Goal: Contribute content: Contribute content

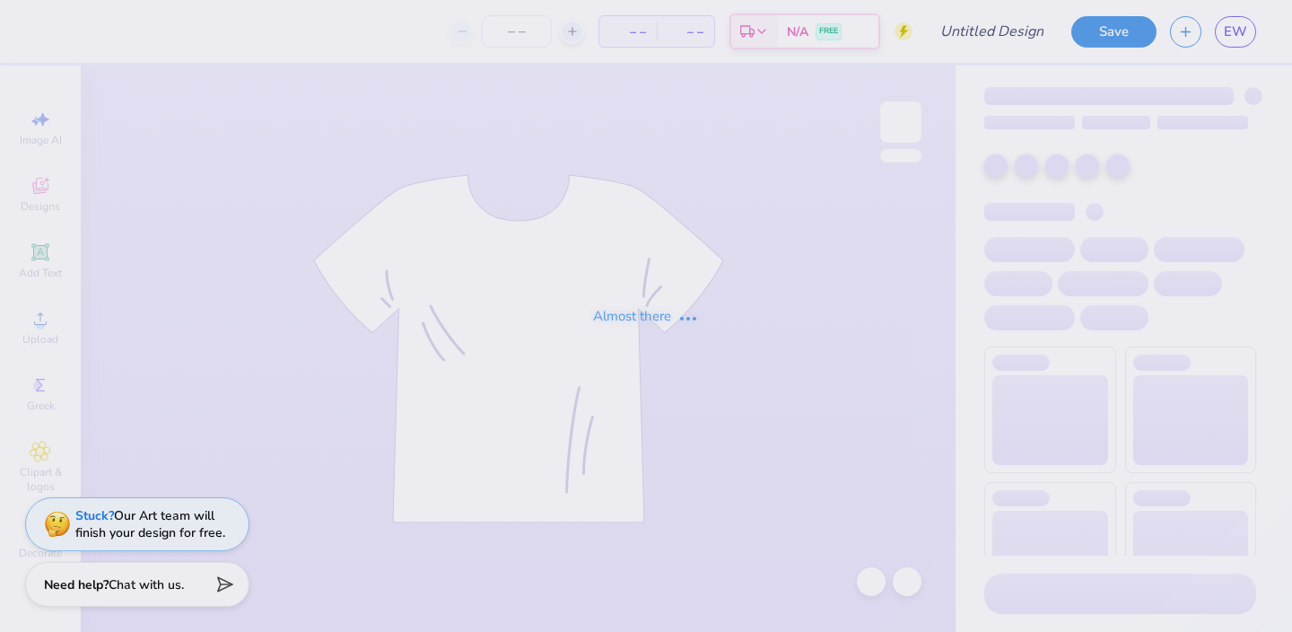
type input "Fall Fest"
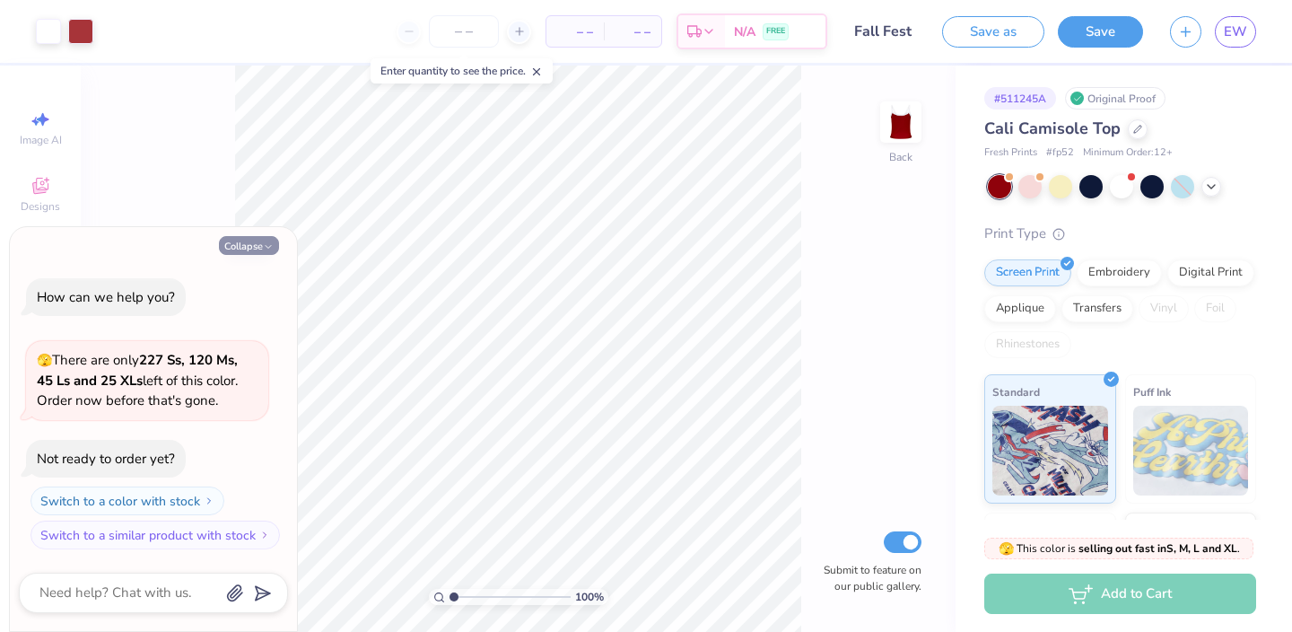
click at [265, 245] on icon "button" at bounding box center [268, 246] width 11 height 11
type textarea "x"
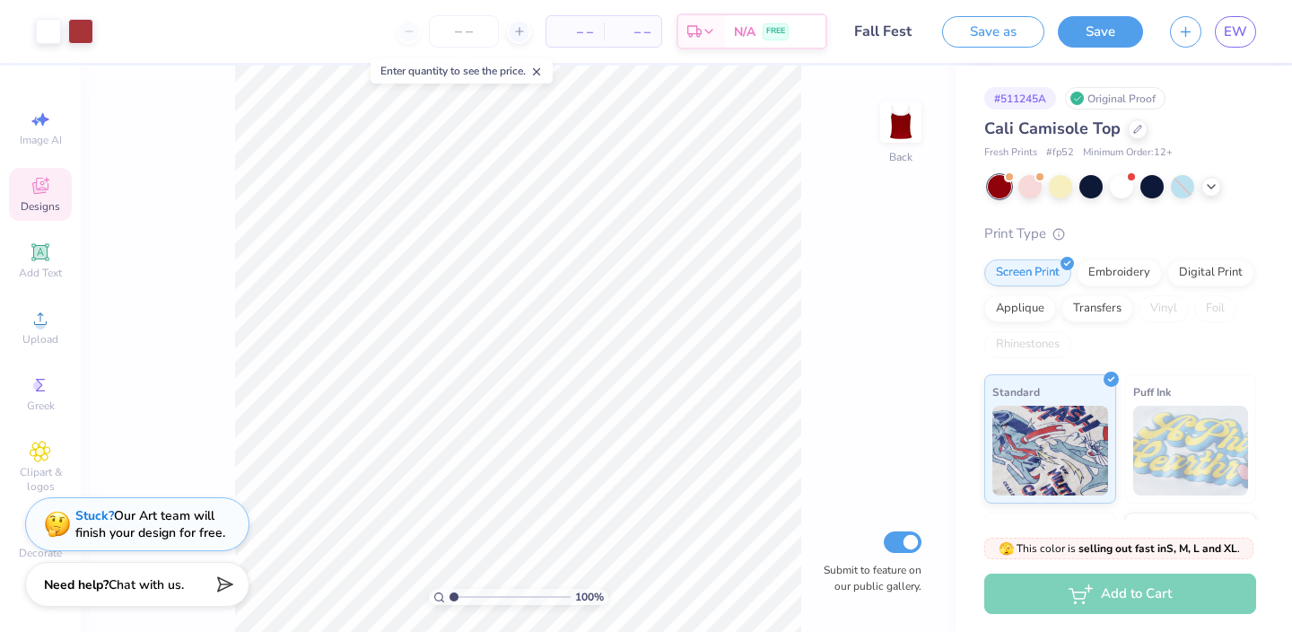
click at [53, 205] on span "Designs" at bounding box center [40, 206] width 39 height 14
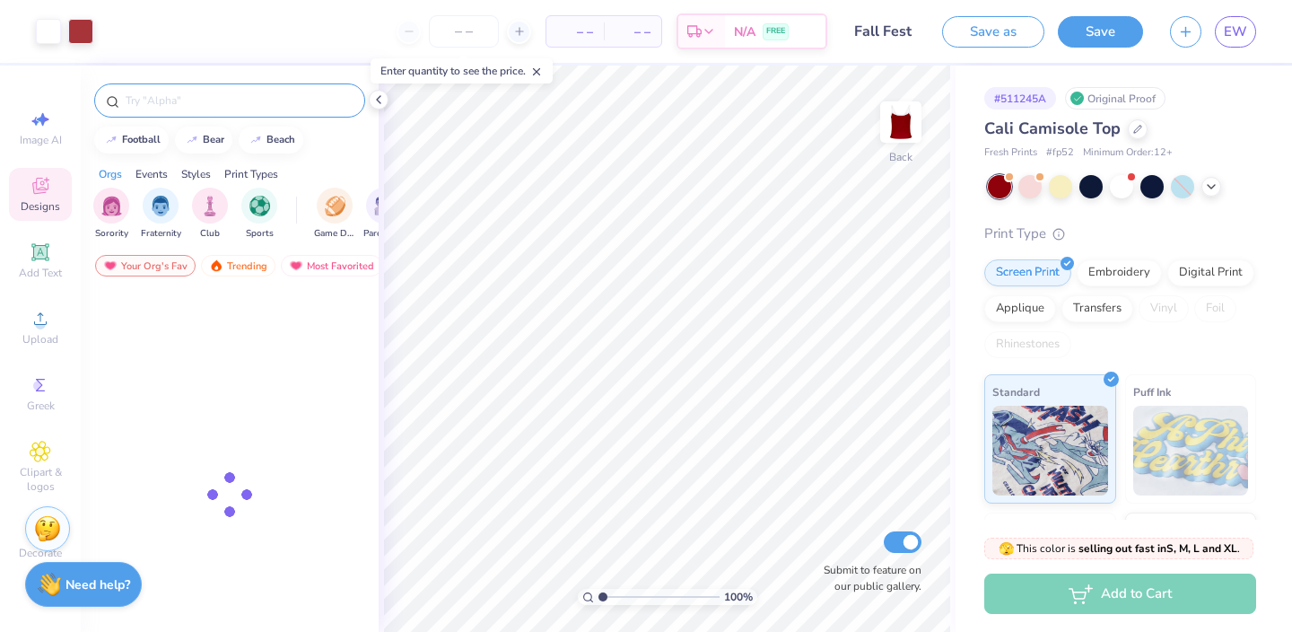
click at [205, 90] on div at bounding box center [229, 100] width 271 height 34
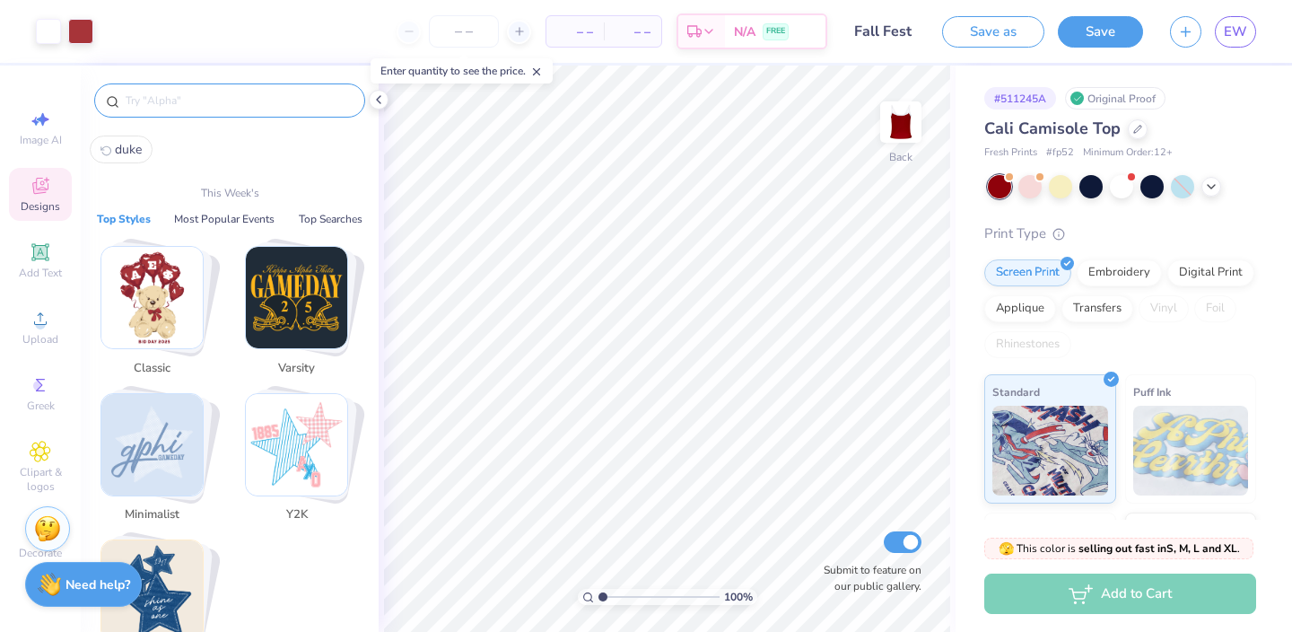
click at [205, 107] on input "text" at bounding box center [239, 101] width 230 height 18
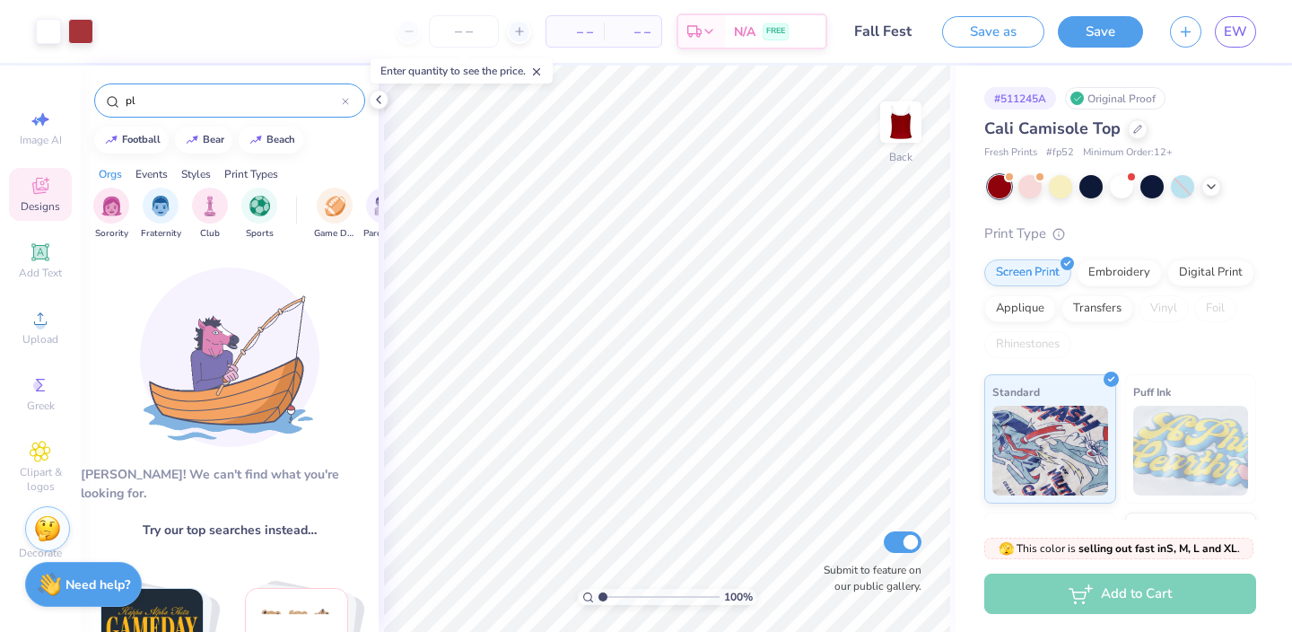
type input "p"
type input "["
type input "plad"
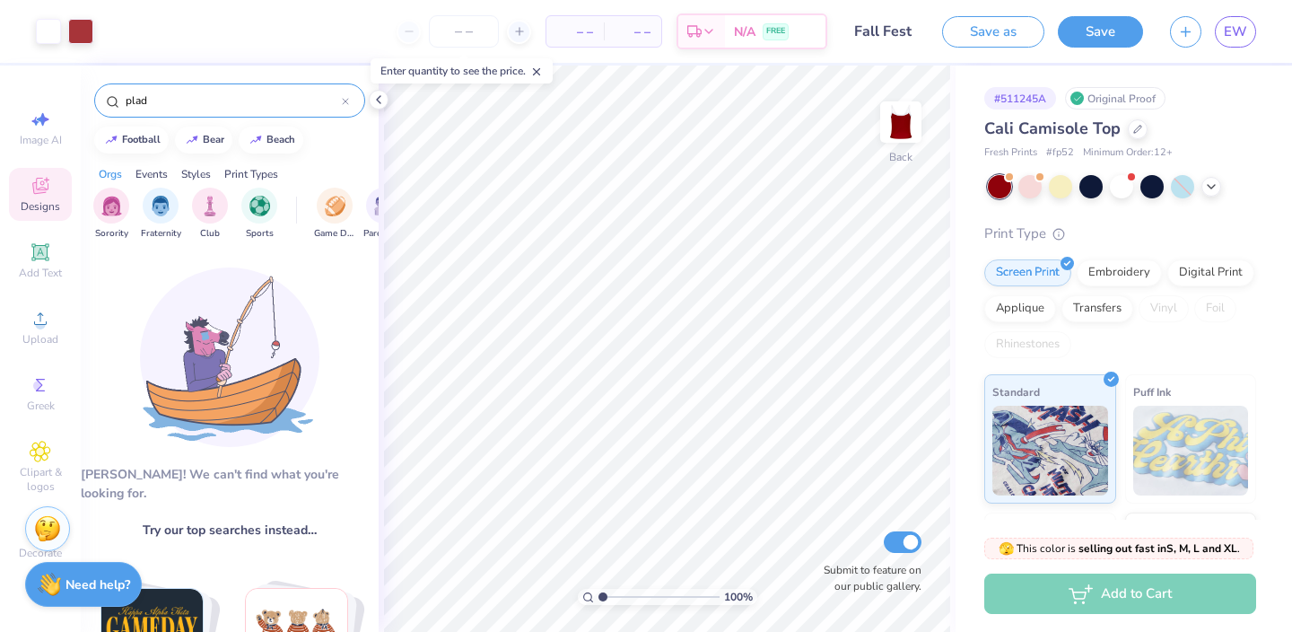
click at [348, 104] on icon at bounding box center [345, 101] width 7 height 7
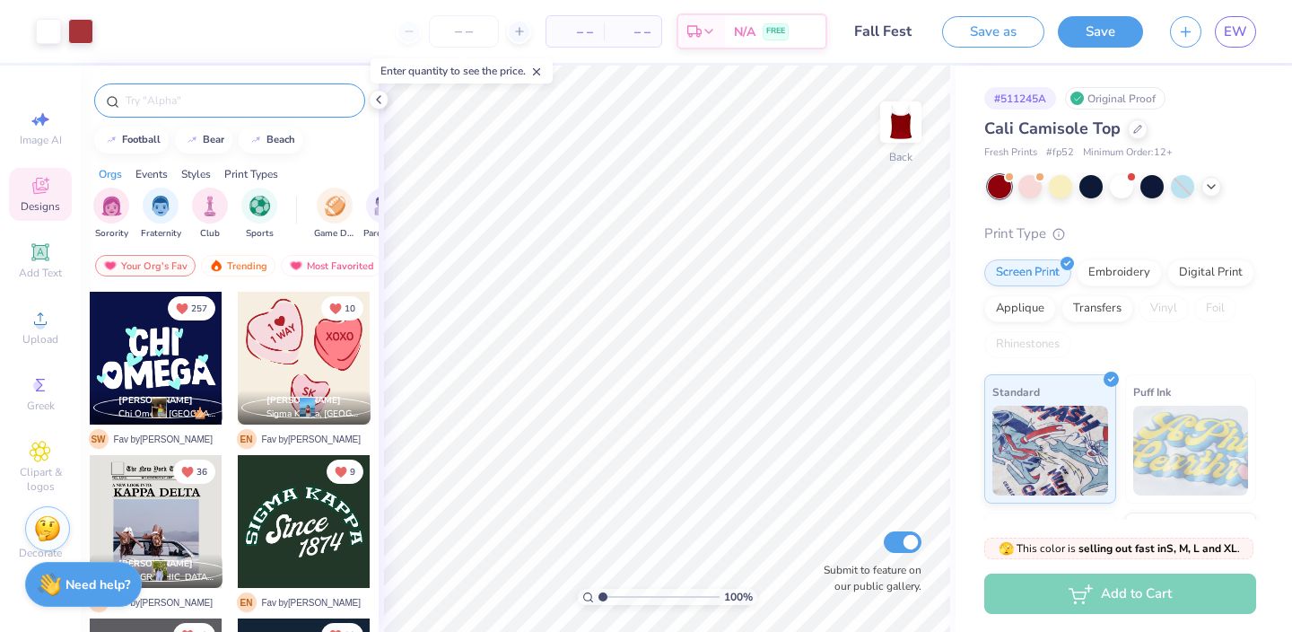
click at [41, 420] on div "Image AI Designs Add Text Upload Greek Clipart & logos Decorate" at bounding box center [40, 334] width 63 height 466
click at [42, 405] on span "Greek" at bounding box center [41, 405] width 28 height 14
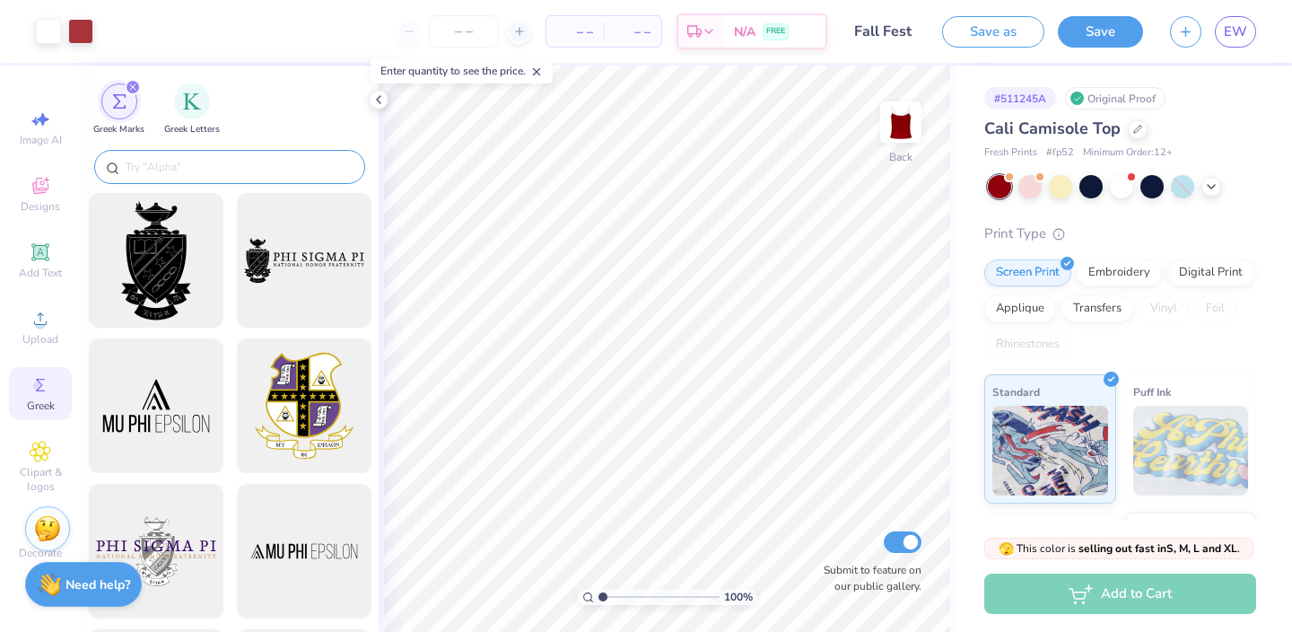
click at [179, 170] on input "text" at bounding box center [239, 167] width 230 height 18
click at [32, 443] on icon at bounding box center [40, 452] width 21 height 22
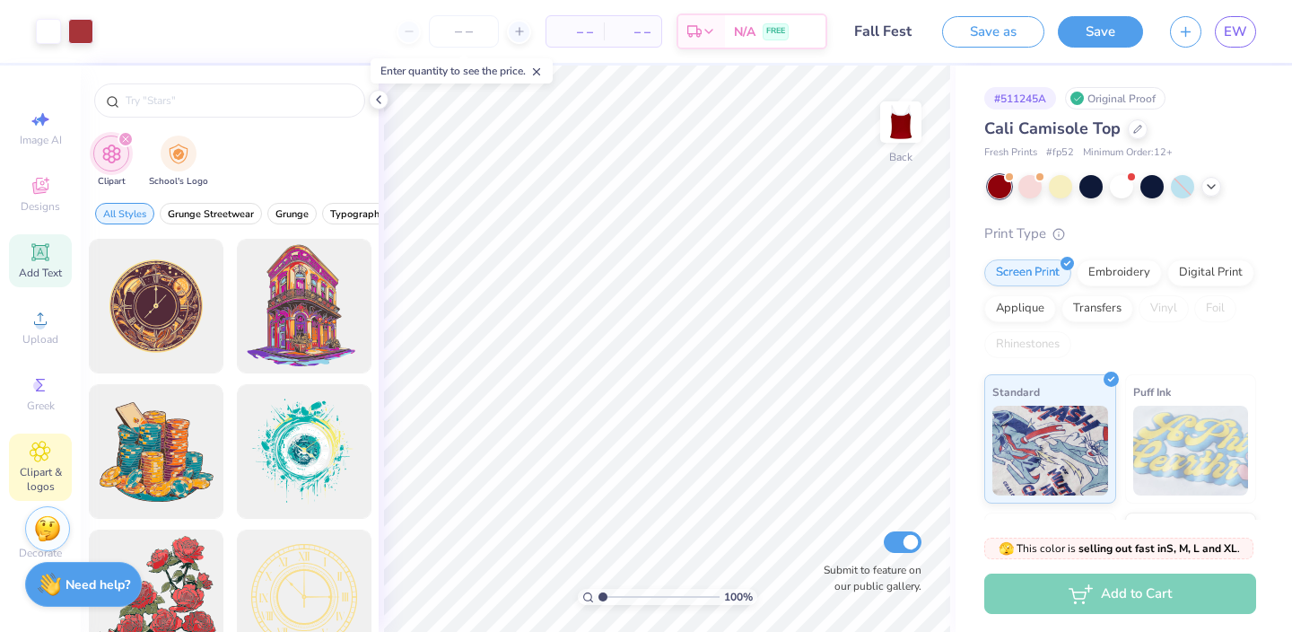
click at [46, 261] on icon at bounding box center [41, 252] width 22 height 22
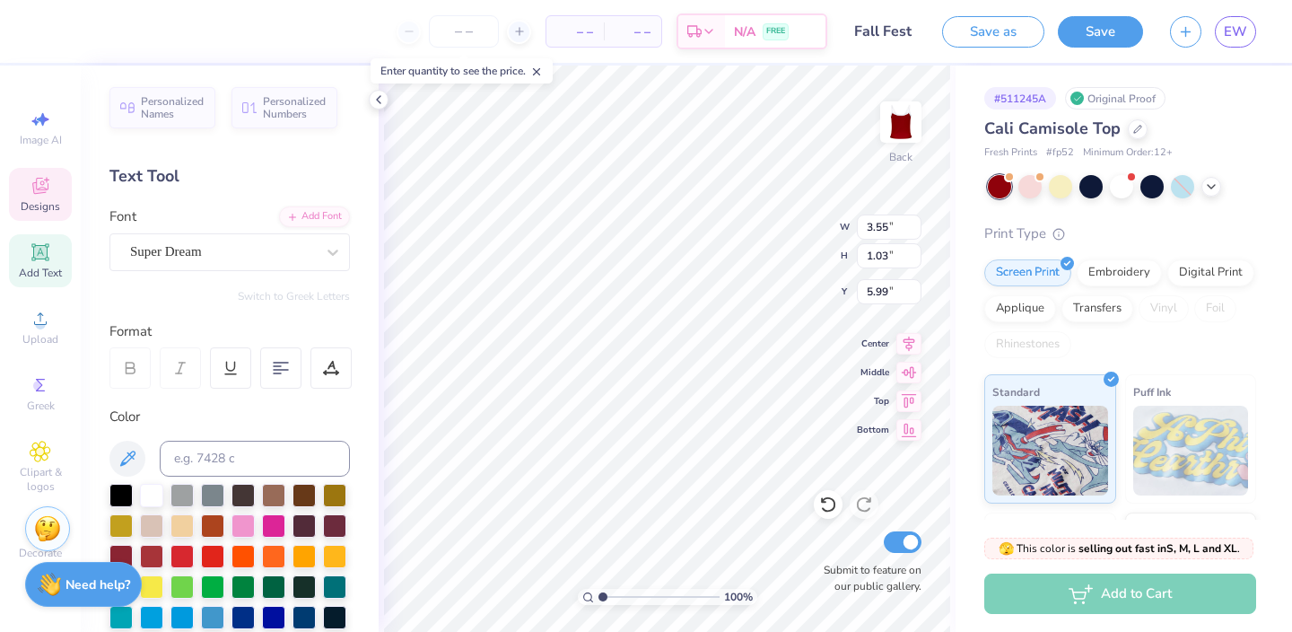
click at [48, 195] on icon at bounding box center [41, 186] width 22 height 22
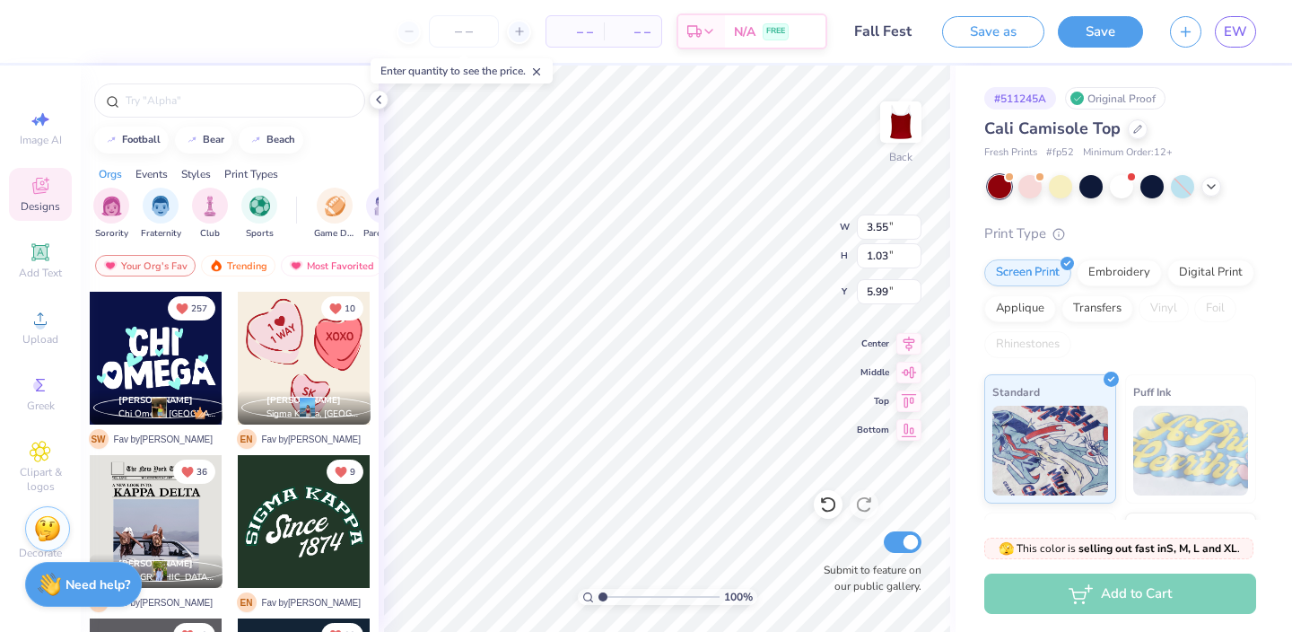
click at [267, 177] on div "Print Types" at bounding box center [251, 174] width 54 height 16
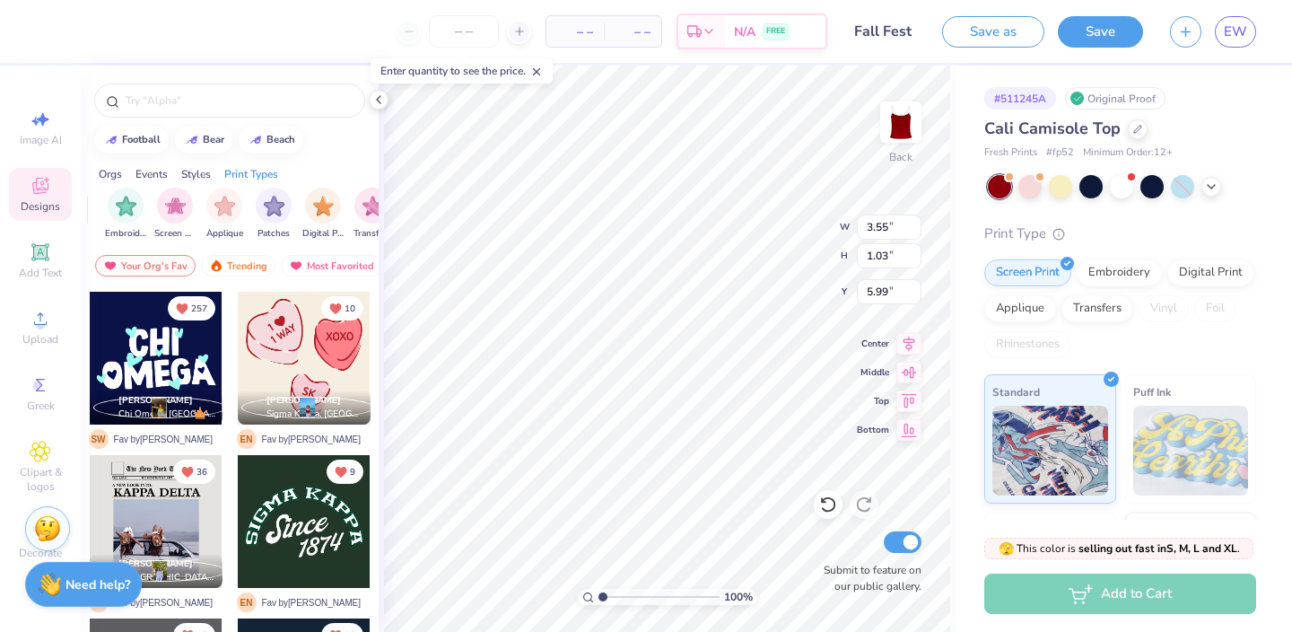
scroll to position [0, 1460]
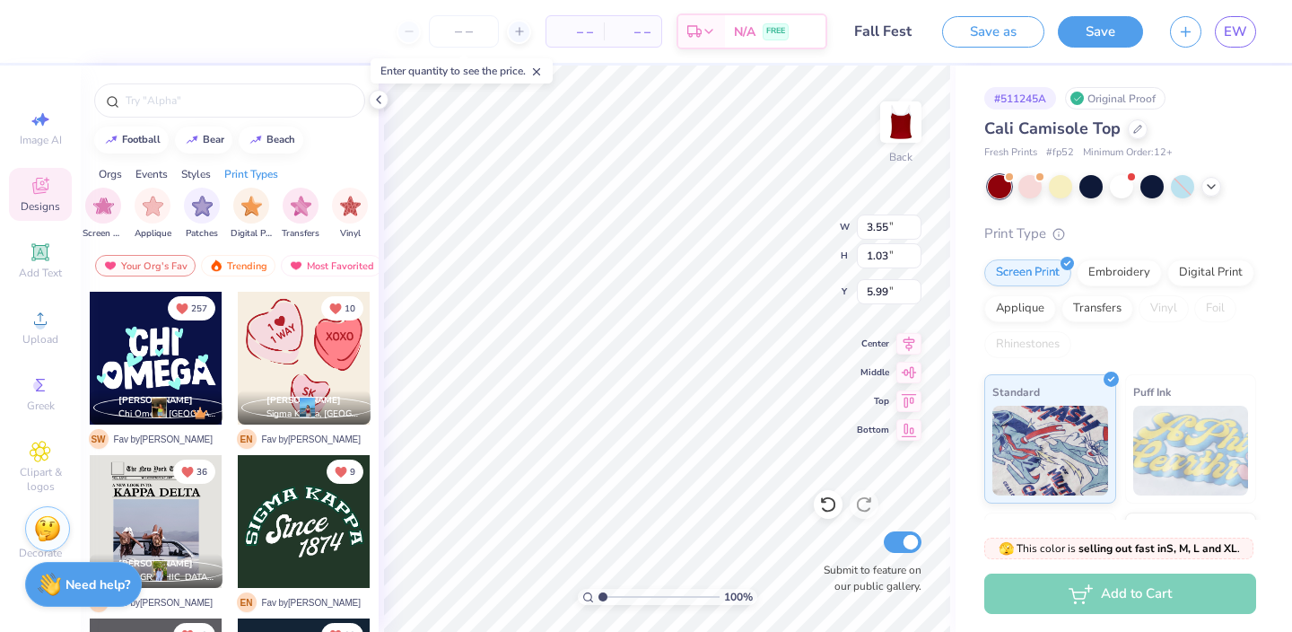
click at [210, 176] on div "Styles" at bounding box center [196, 174] width 30 height 16
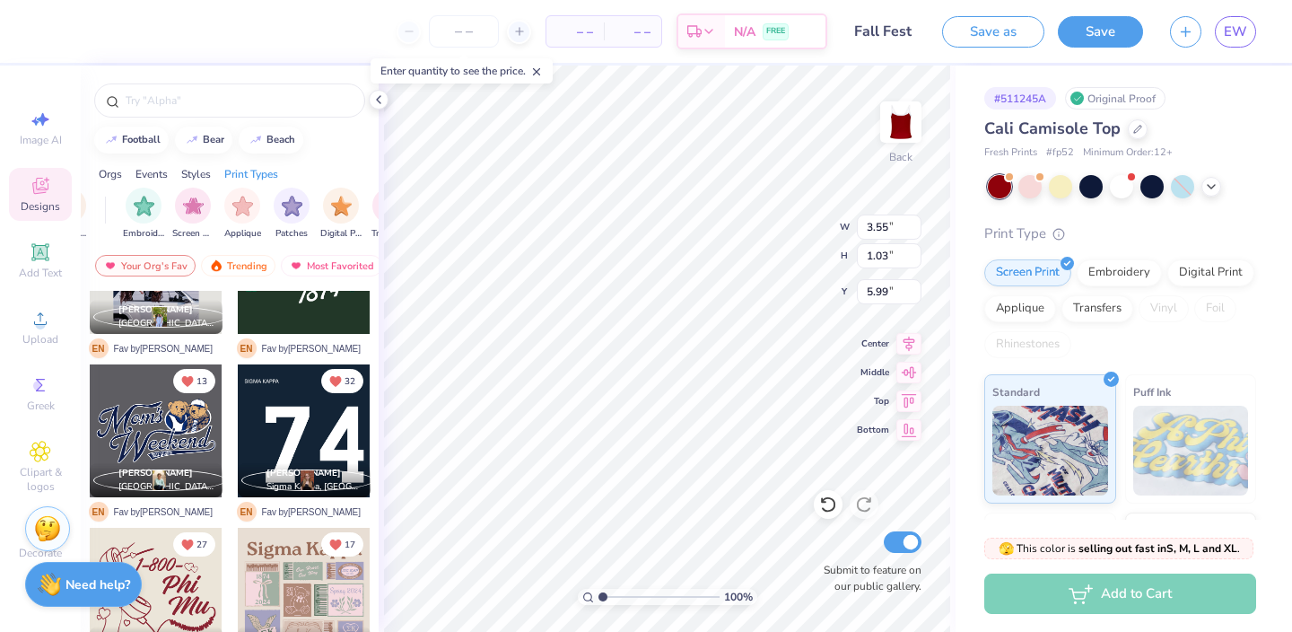
scroll to position [0, 0]
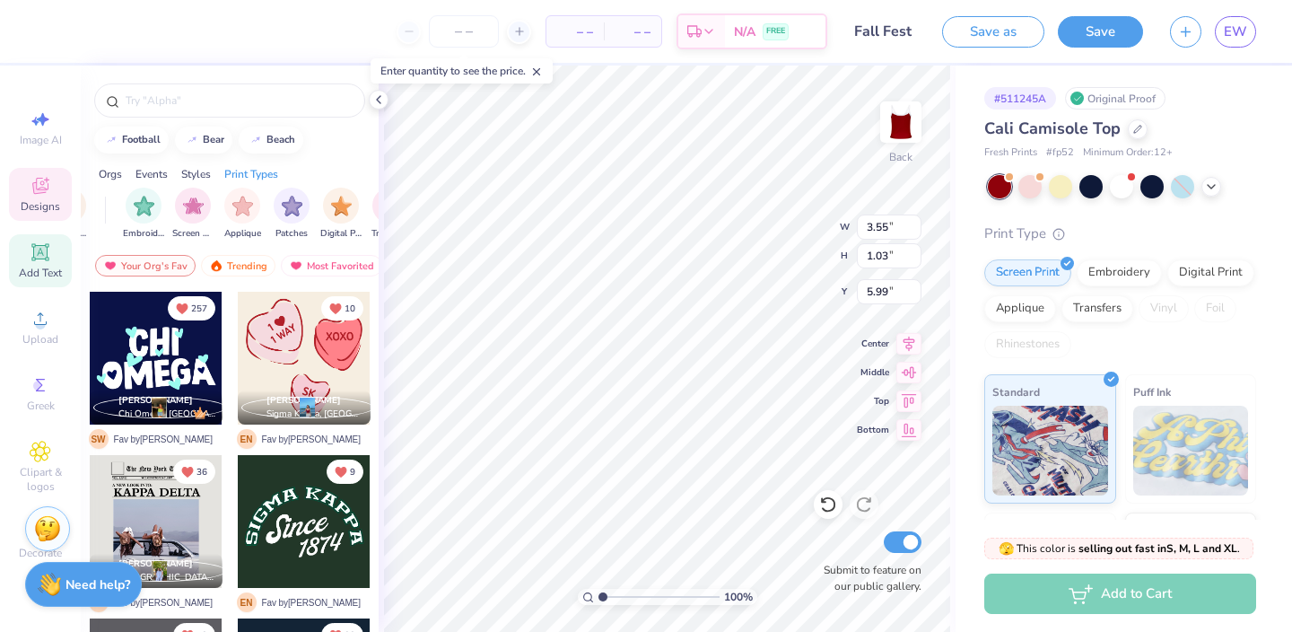
click at [44, 253] on icon at bounding box center [39, 251] width 13 height 13
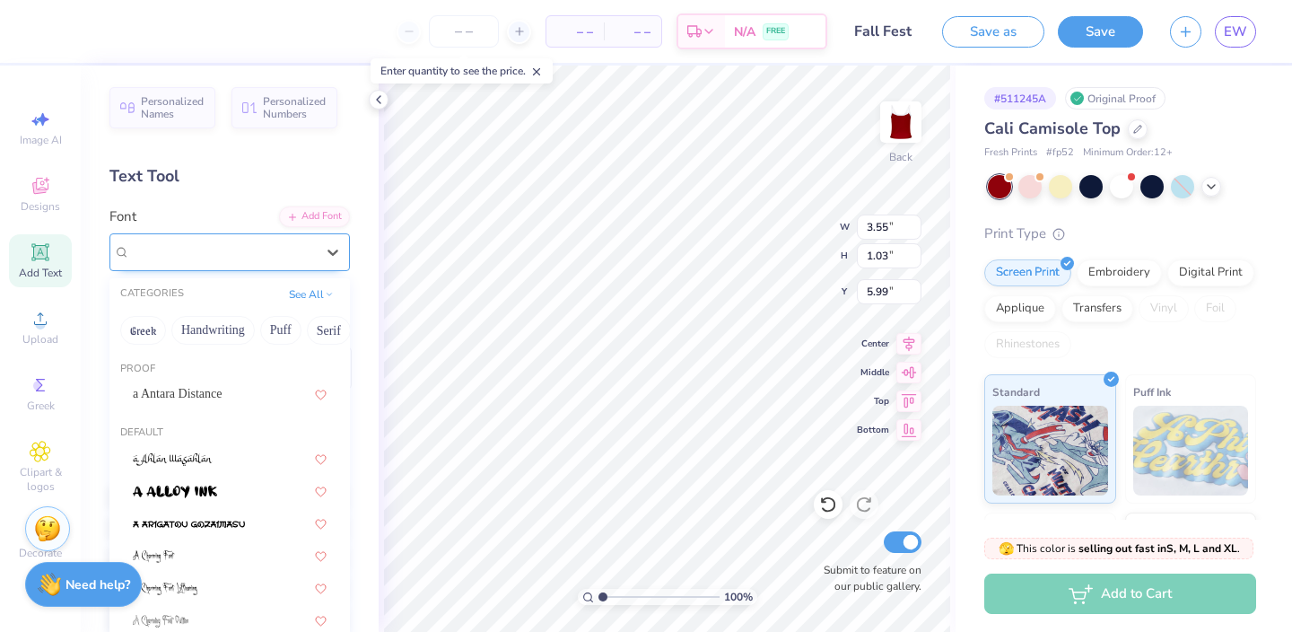
click at [215, 239] on div "Super Dream" at bounding box center [222, 252] width 188 height 28
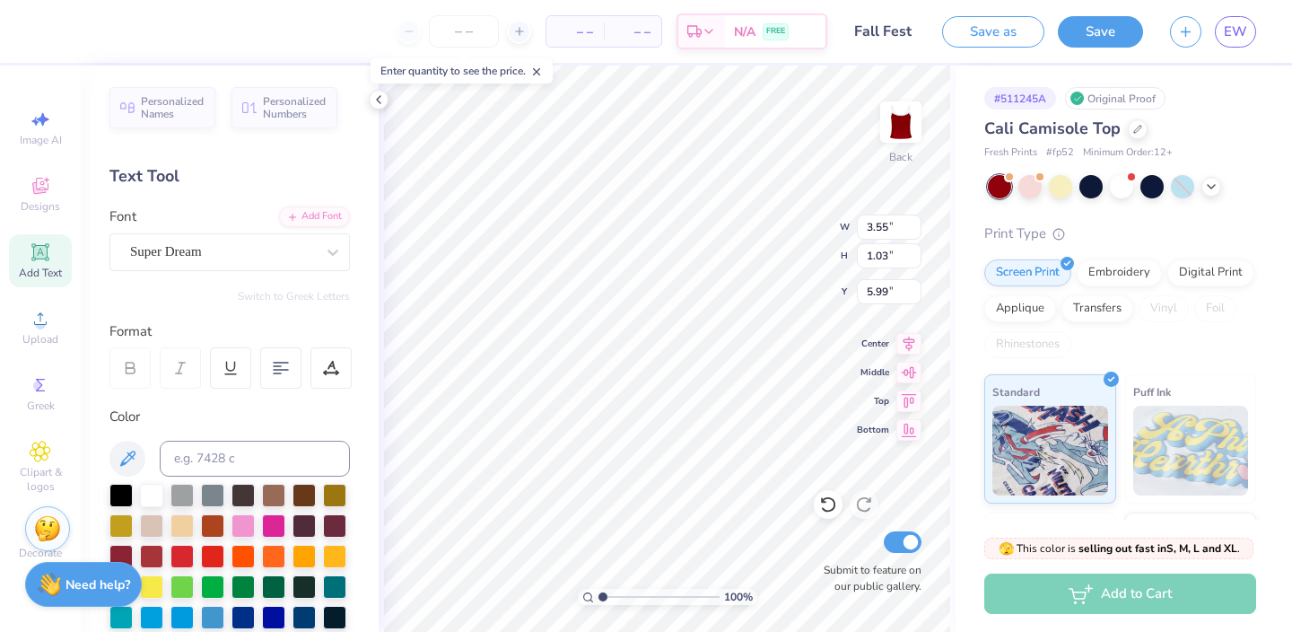
click at [305, 142] on div "Personalized Names Personalized Numbers Text Tool Add Font Font Super Dream Swi…" at bounding box center [230, 349] width 298 height 566
click at [40, 212] on span "Designs" at bounding box center [40, 206] width 39 height 14
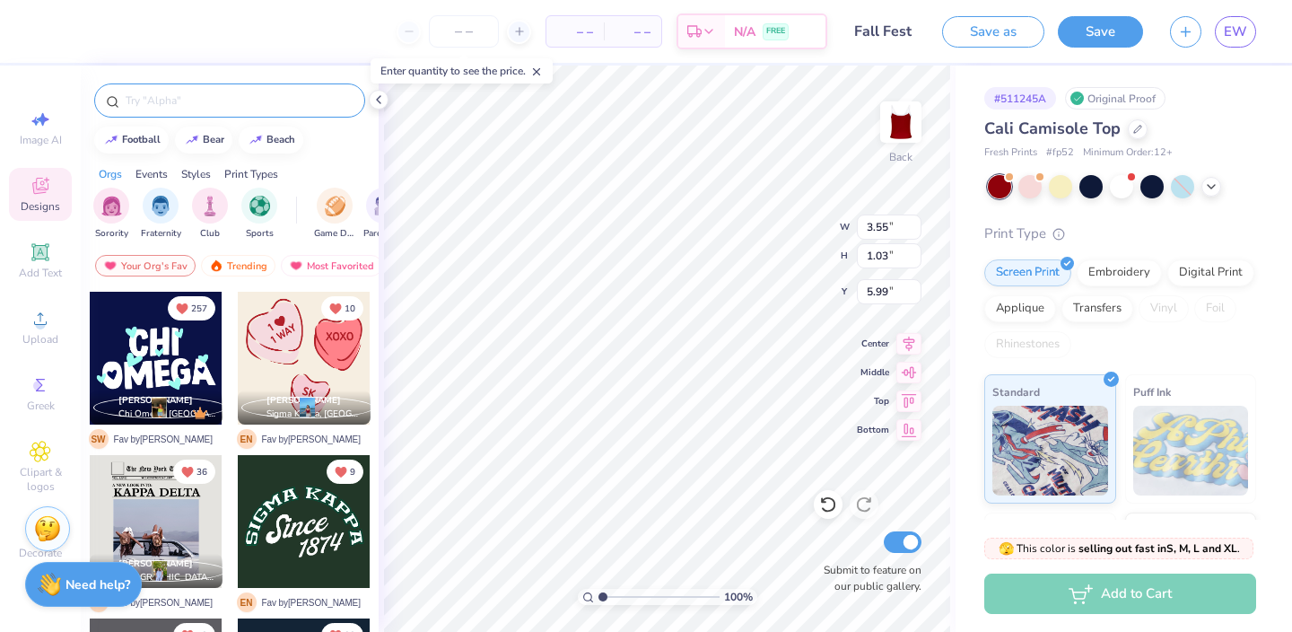
click at [171, 98] on input "text" at bounding box center [239, 101] width 230 height 18
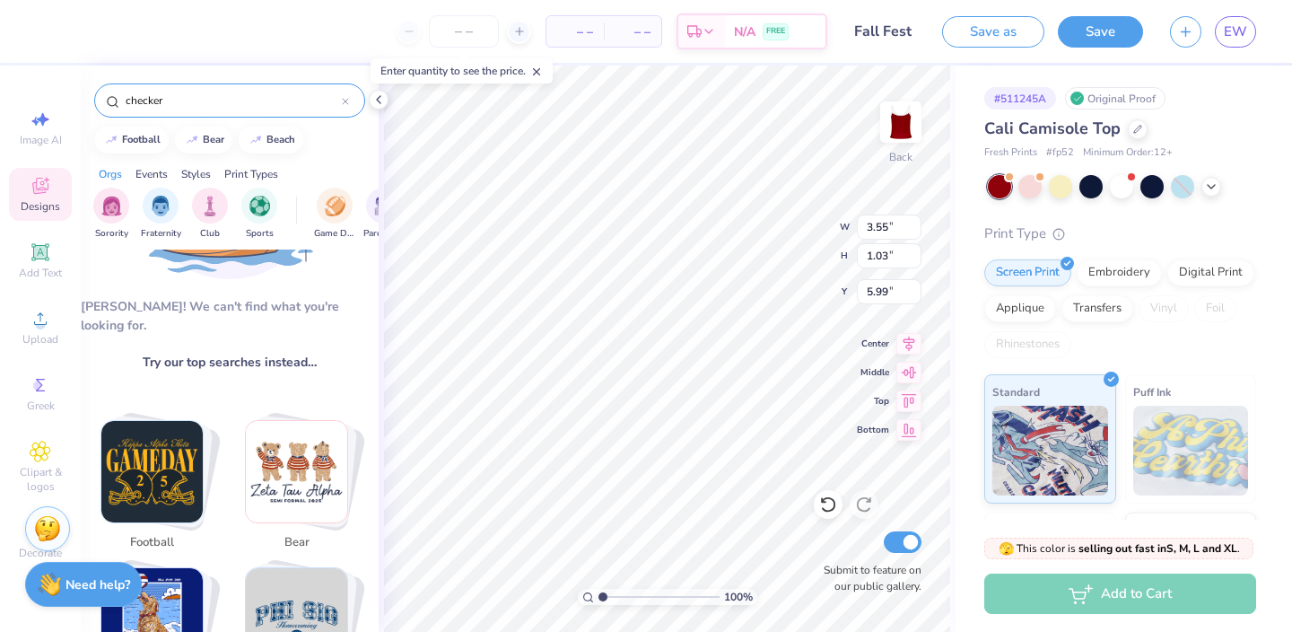
scroll to position [413, 0]
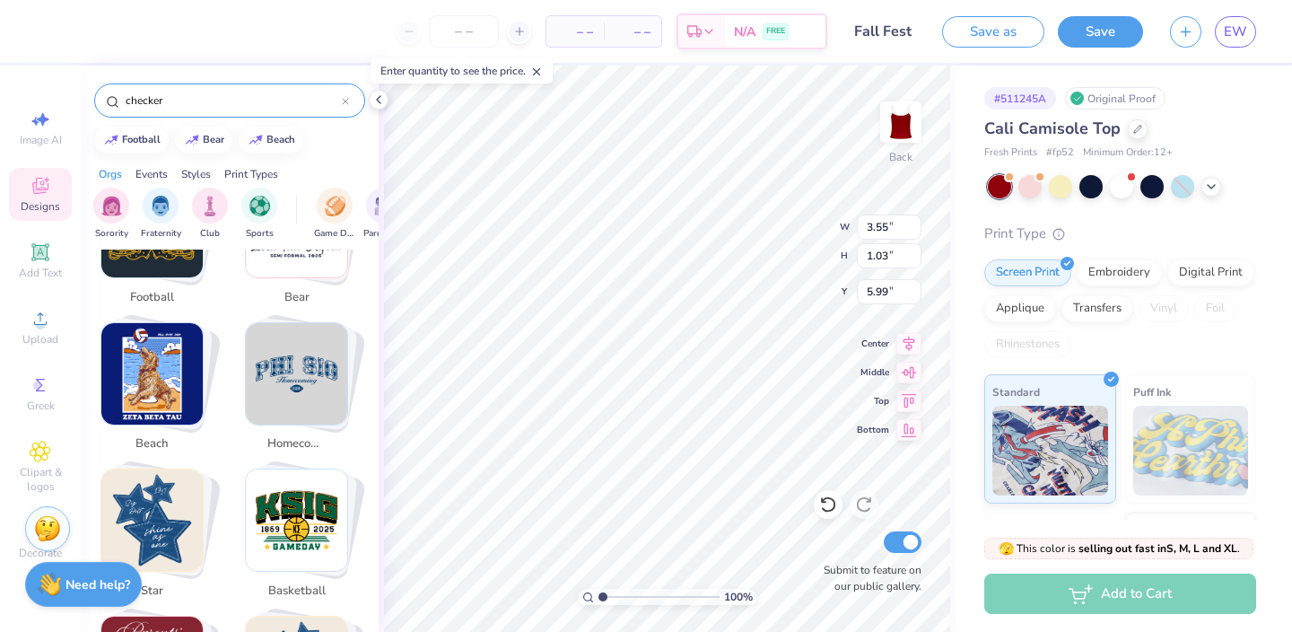
click at [286, 346] on img "Stack Card Button homecoming" at bounding box center [296, 373] width 101 height 101
type input "homecoming"
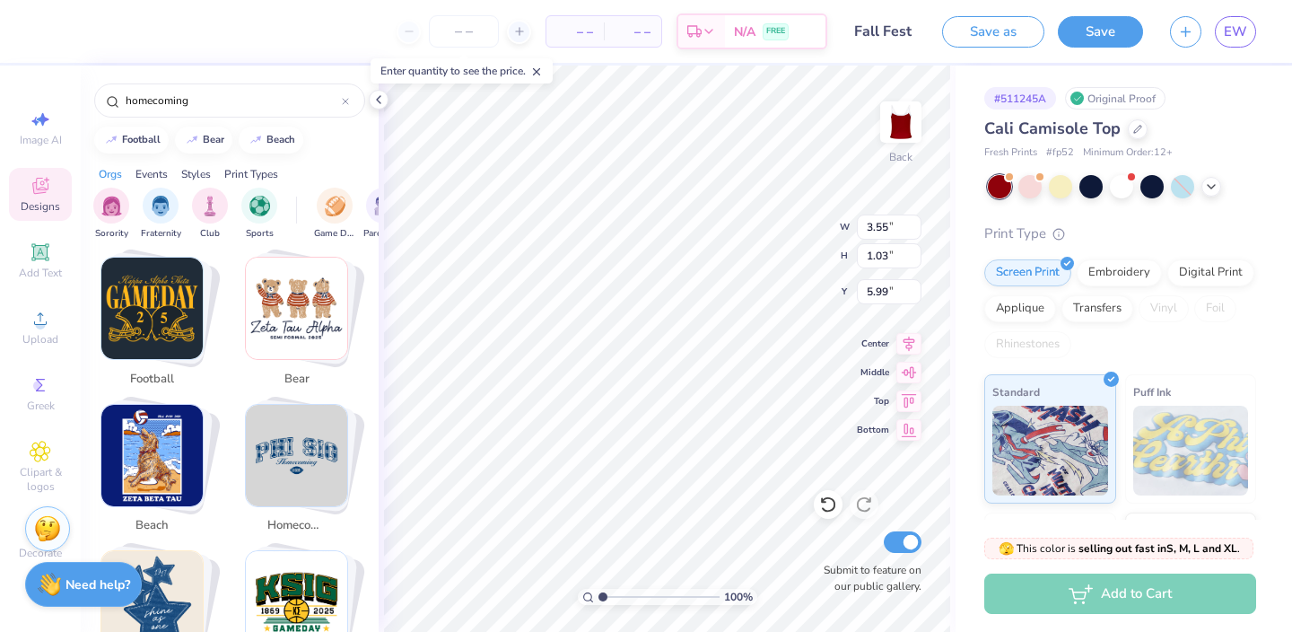
scroll to position [324, 0]
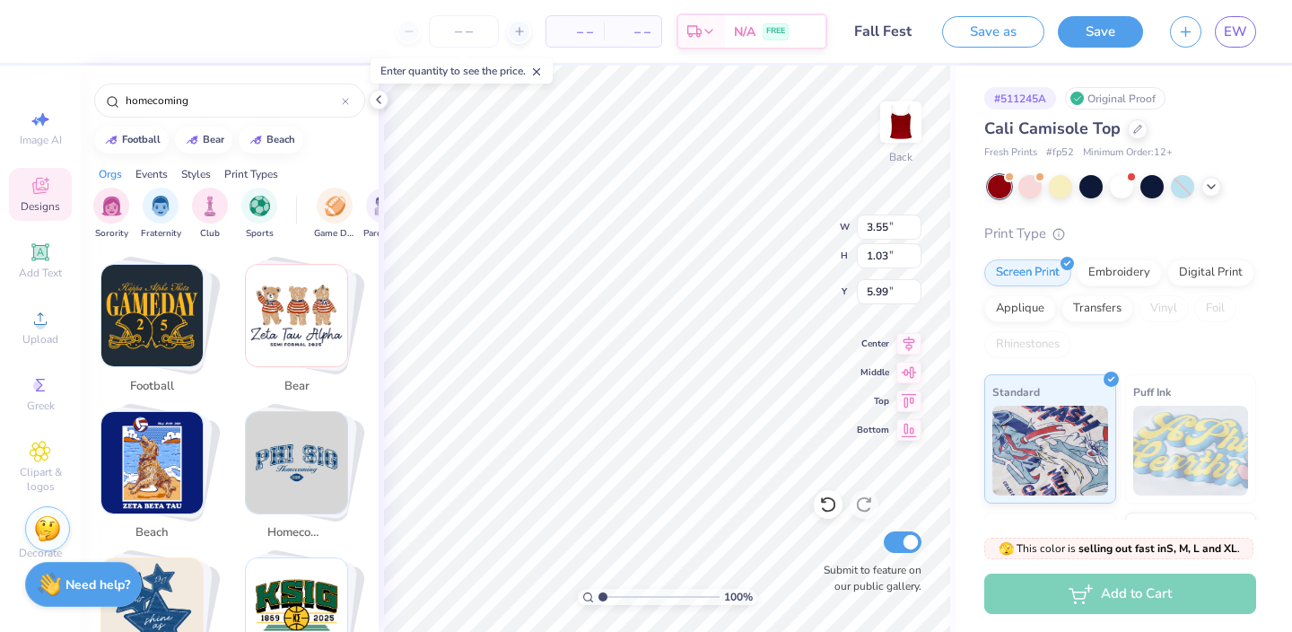
click at [316, 459] on img "Stack Card Button homecoming" at bounding box center [296, 462] width 101 height 101
click at [279, 412] on img "Stack Card Button homecoming" at bounding box center [296, 462] width 101 height 101
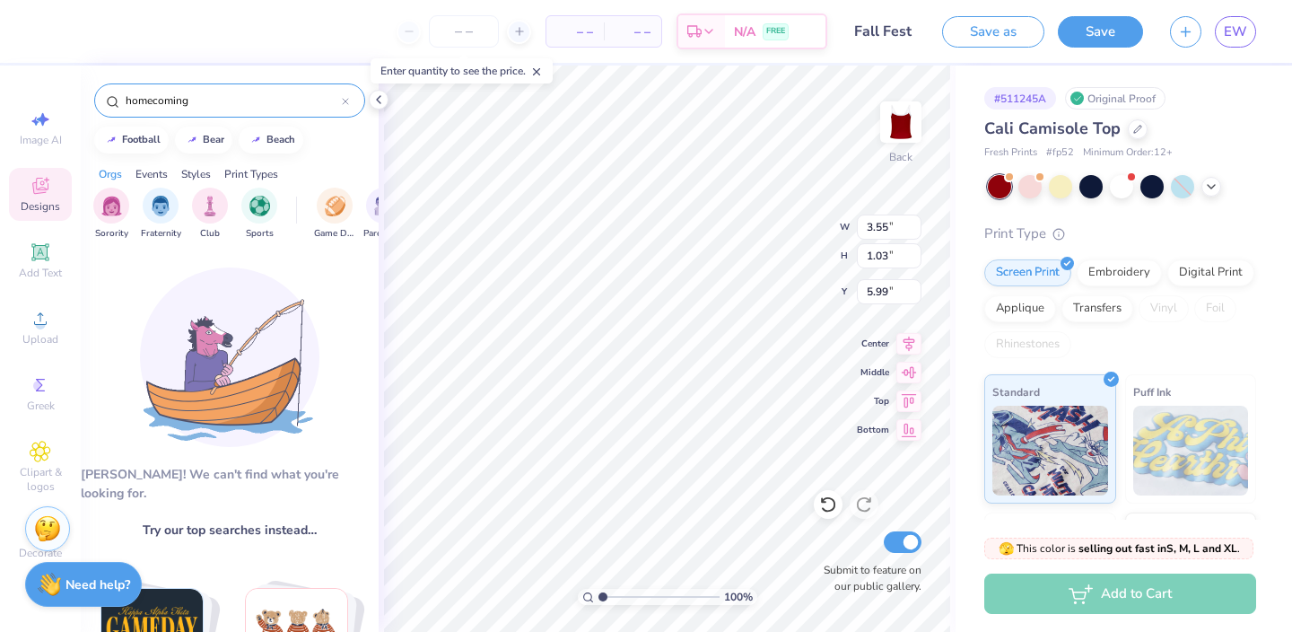
click at [349, 99] on div "homecoming" at bounding box center [229, 100] width 271 height 34
click at [346, 102] on icon at bounding box center [345, 101] width 7 height 7
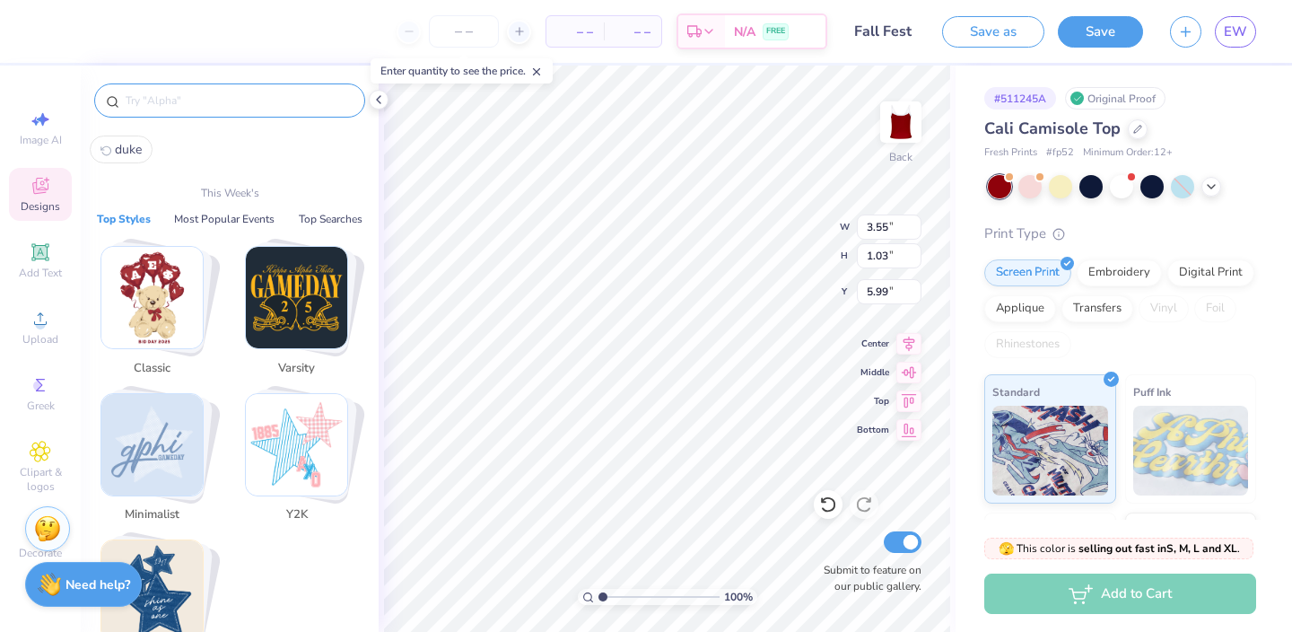
click at [272, 98] on input "text" at bounding box center [239, 101] width 230 height 18
click at [321, 442] on img "Stack Card Button Y2K" at bounding box center [296, 444] width 101 height 101
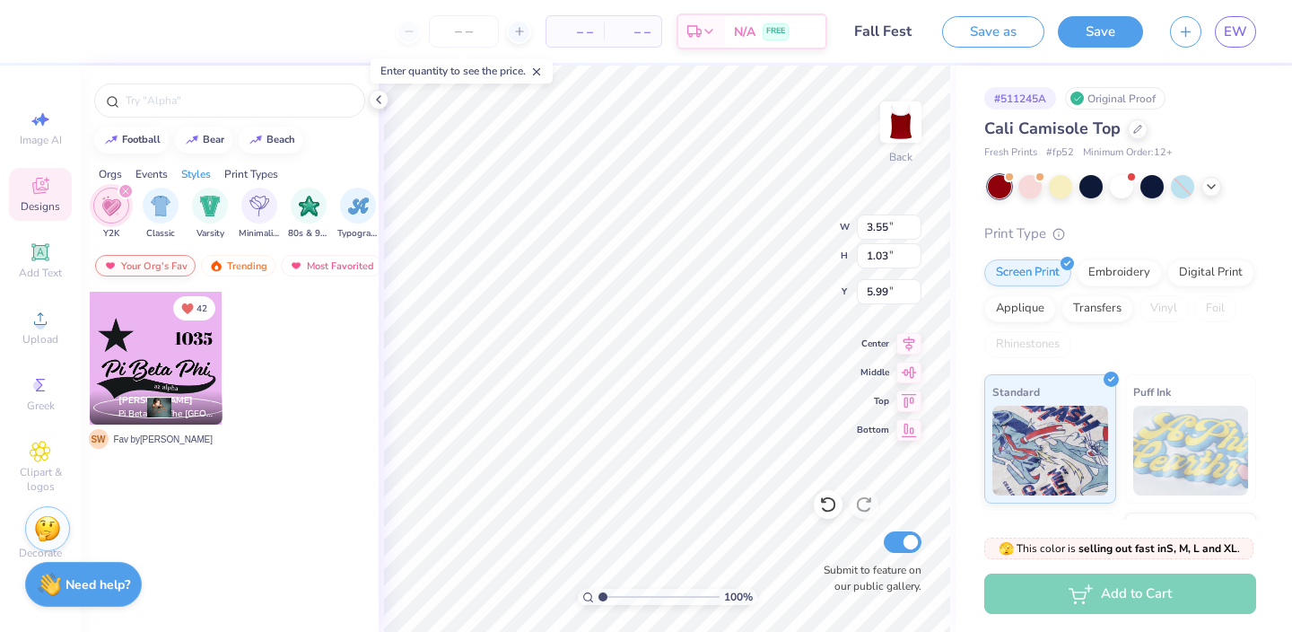
click at [152, 266] on div "Your Org's Fav" at bounding box center [145, 266] width 101 height 22
click at [327, 265] on div "Most Favorited" at bounding box center [331, 266] width 101 height 22
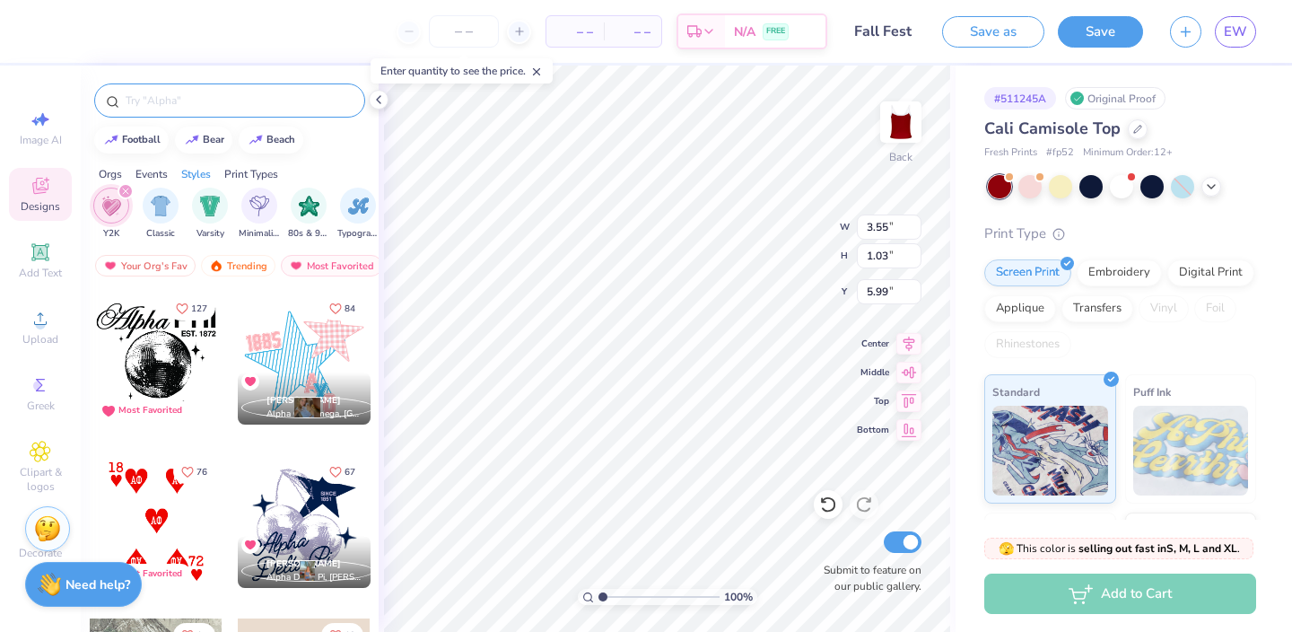
click at [202, 109] on input "text" at bounding box center [239, 101] width 230 height 18
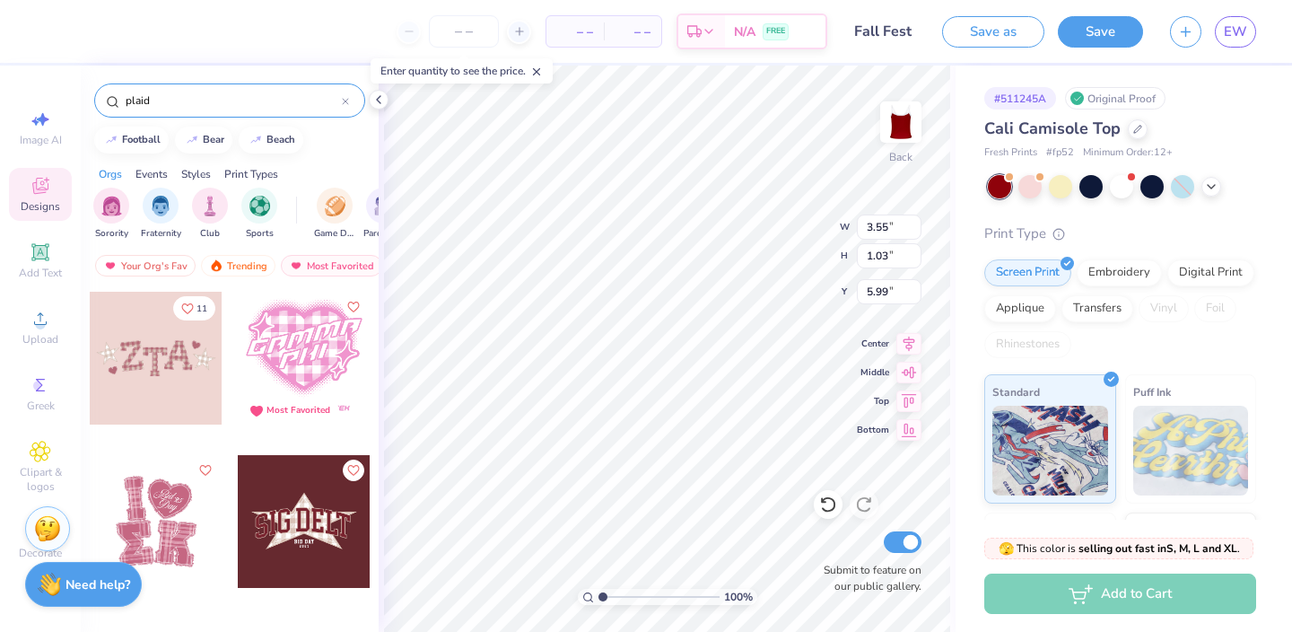
type input "plaid"
click at [246, 265] on div "Trending" at bounding box center [238, 266] width 74 height 22
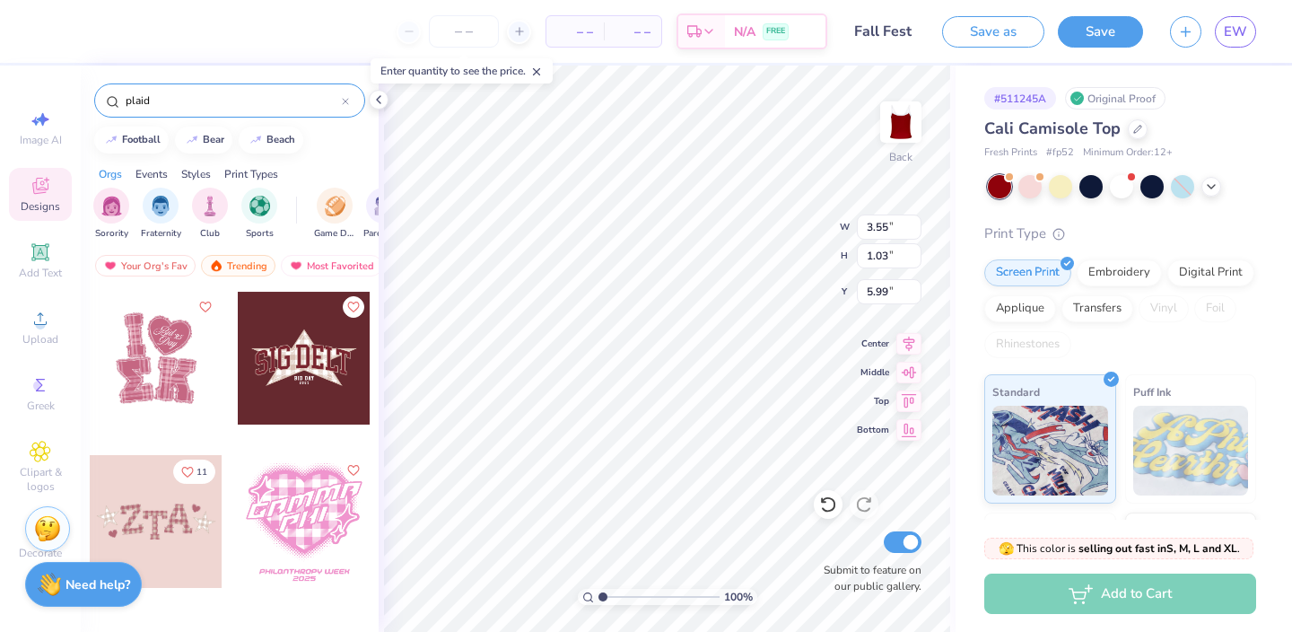
scroll to position [0, 104]
click at [334, 265] on div "Newest" at bounding box center [318, 266] width 68 height 22
click at [166, 527] on div at bounding box center [156, 521] width 133 height 133
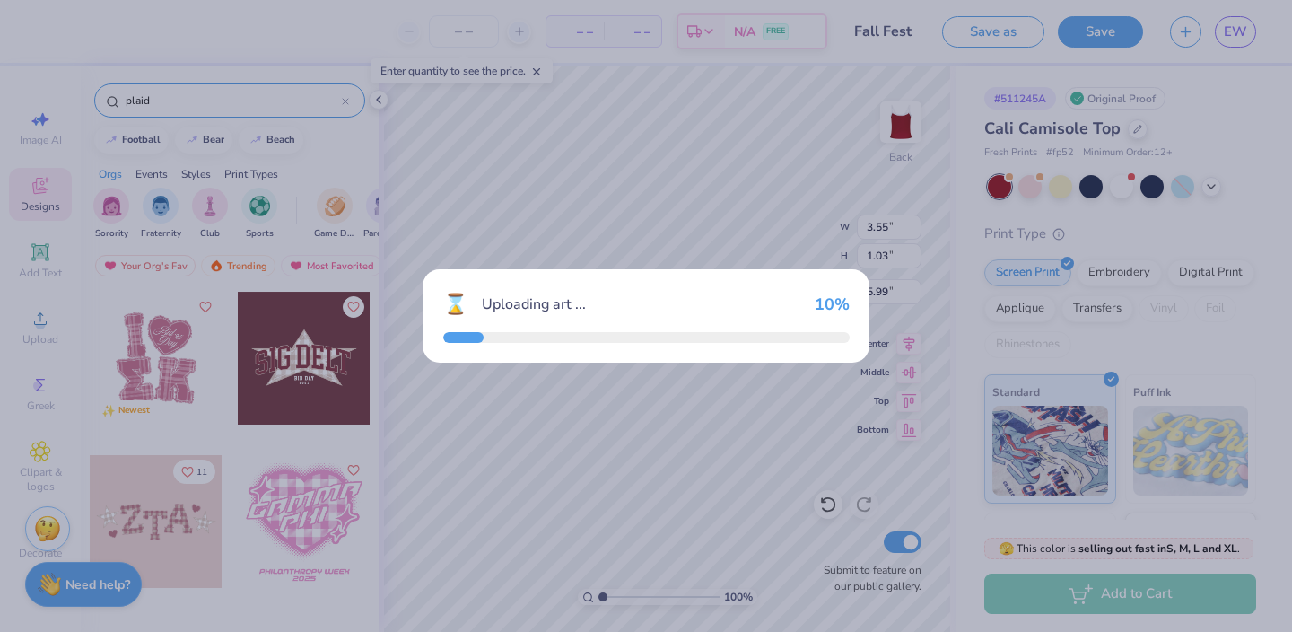
type input "5.26"
type input "1.59"
type input "3.00"
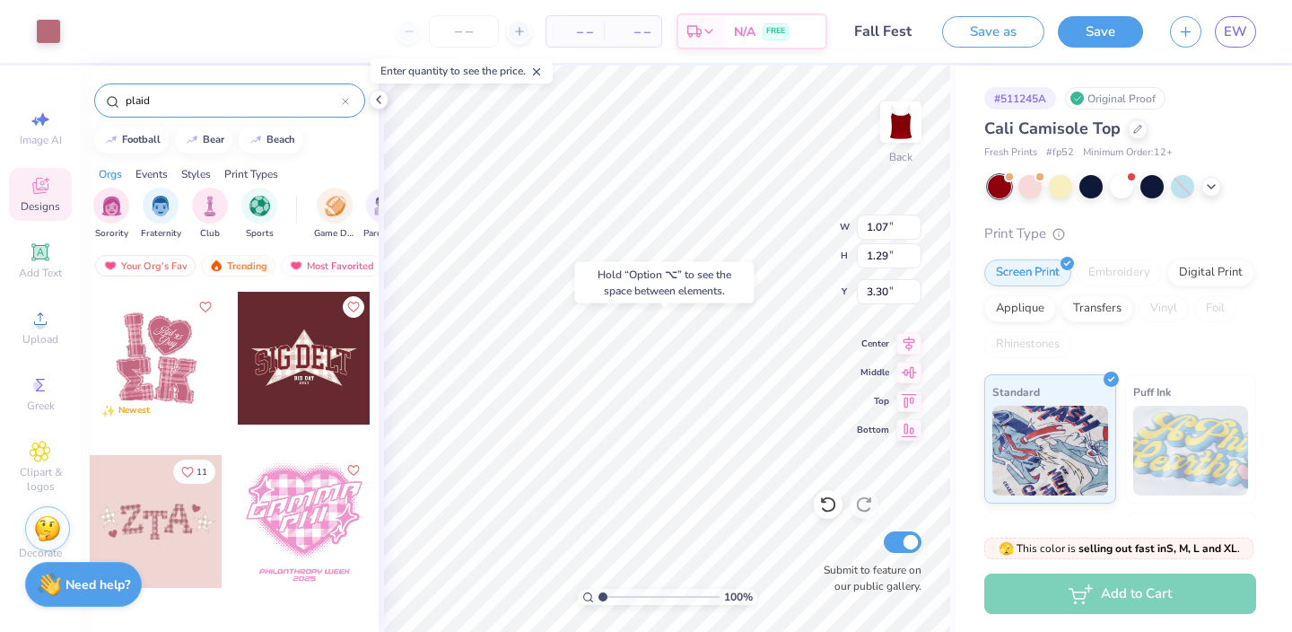
type input "3.38"
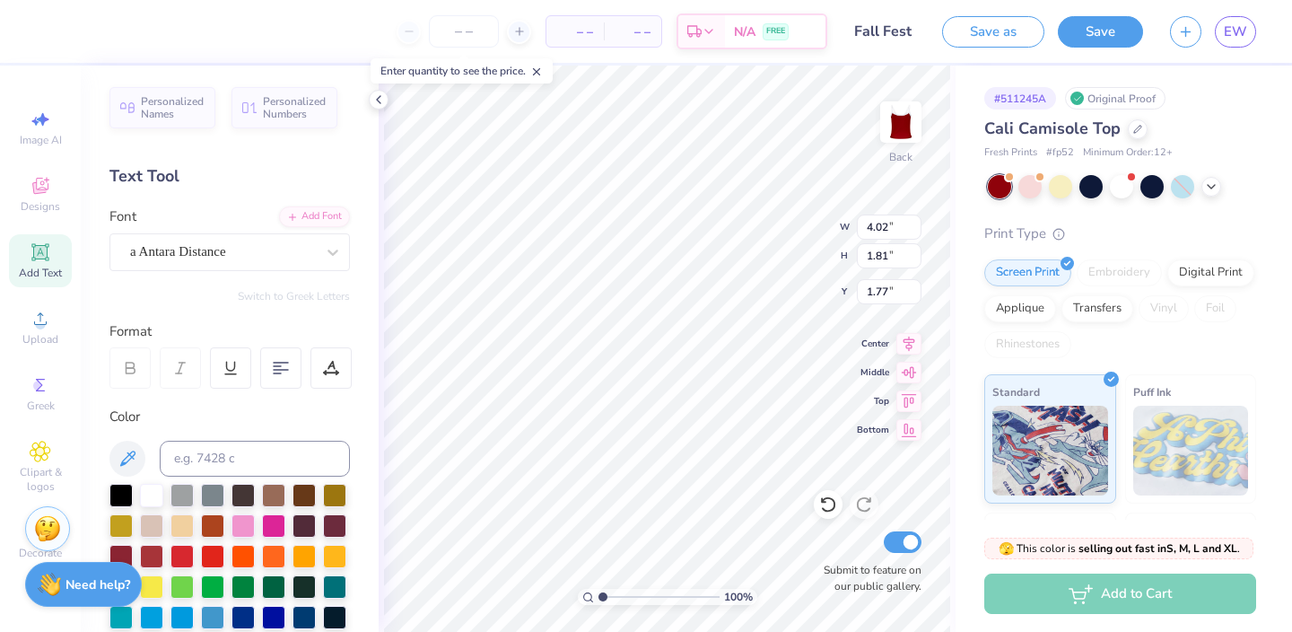
type input "1.76"
type input "3.55"
type input "1.03"
type input "5.99"
click at [44, 192] on icon at bounding box center [40, 186] width 16 height 16
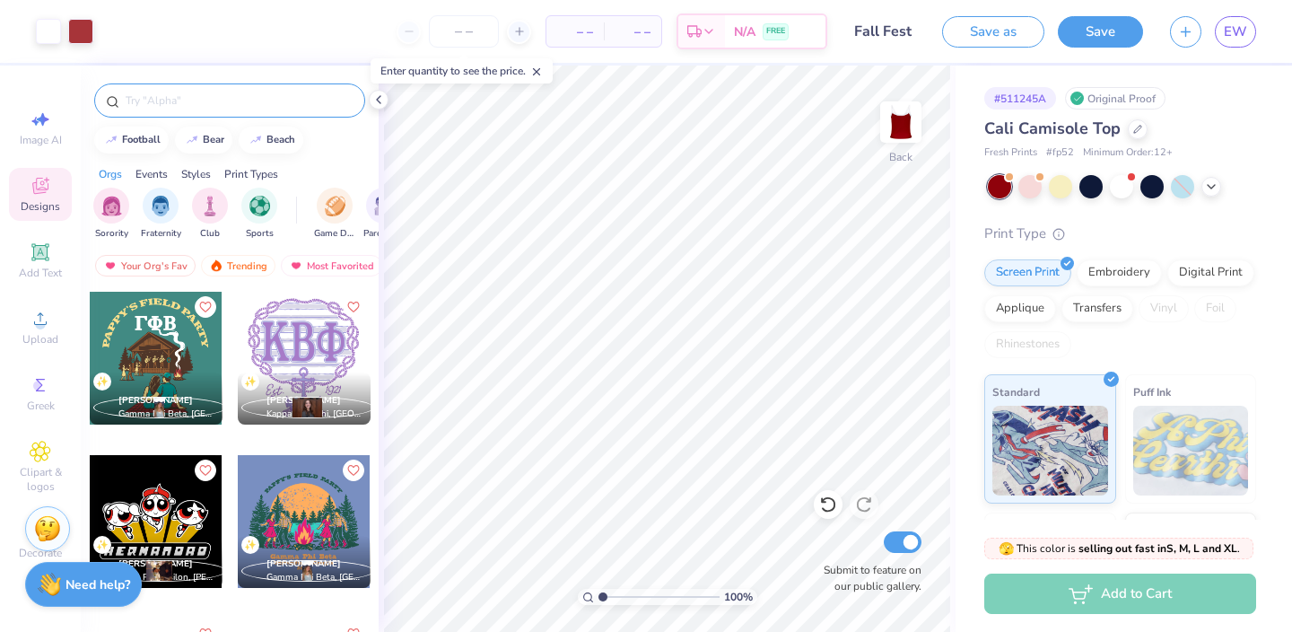
click at [227, 105] on input "text" at bounding box center [239, 101] width 230 height 18
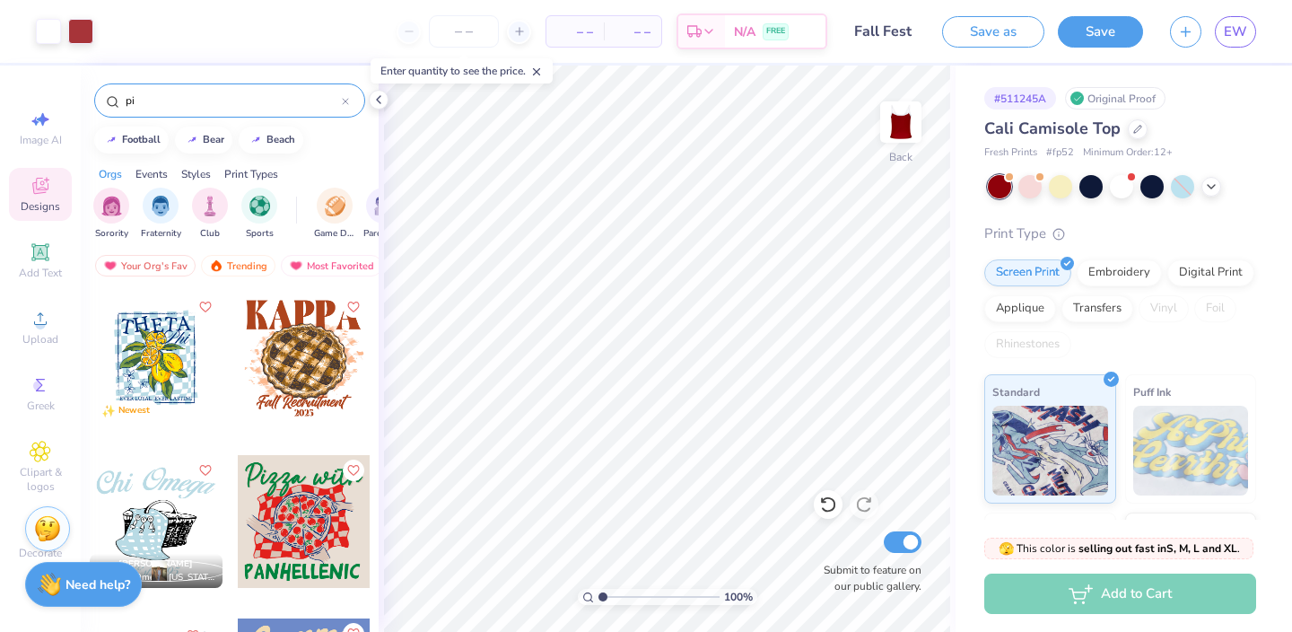
type input "p"
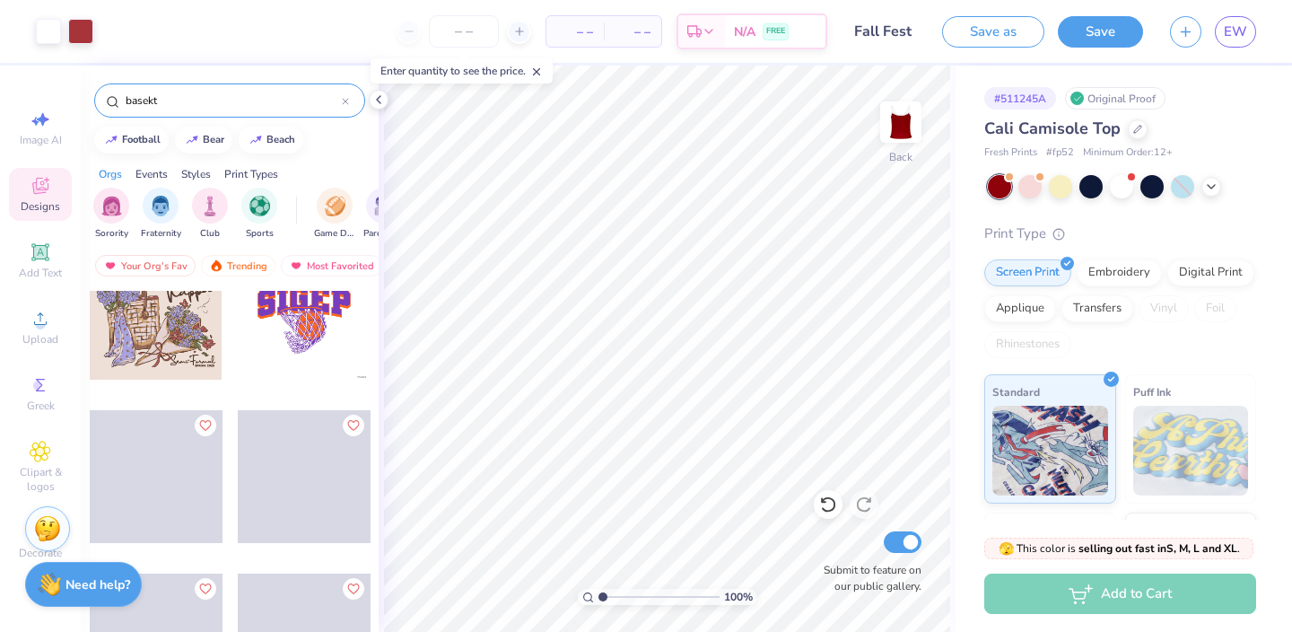
scroll to position [2036, 0]
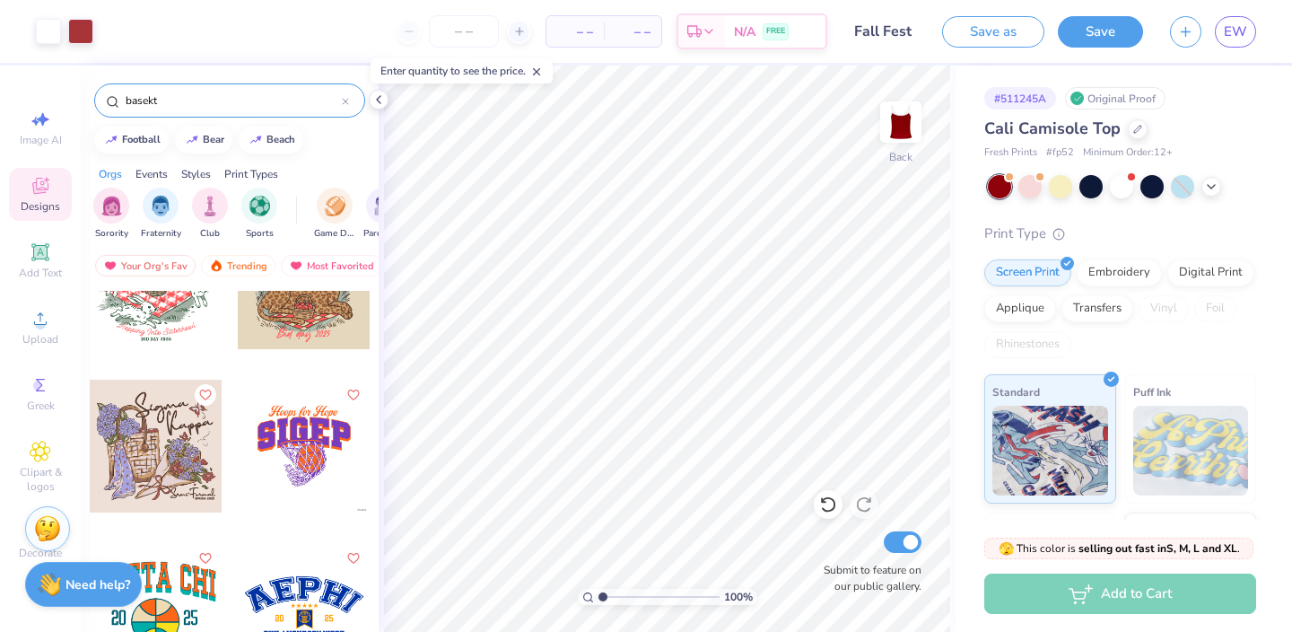
click at [159, 93] on input "basekt" at bounding box center [233, 101] width 218 height 18
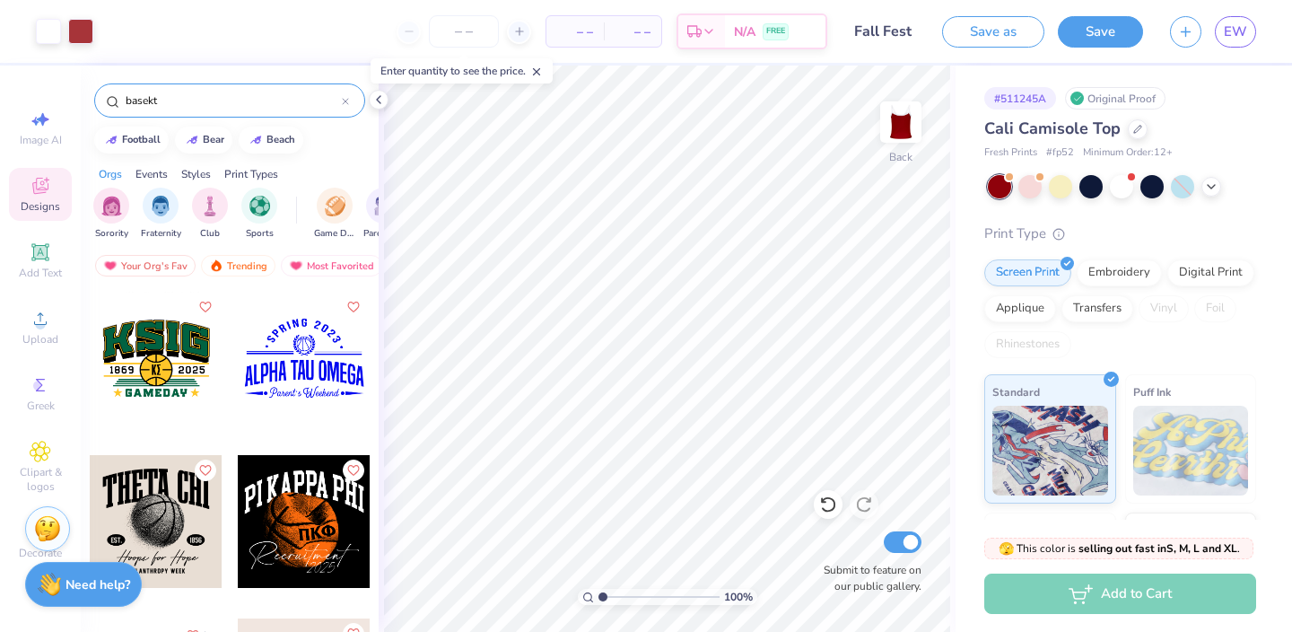
click at [159, 93] on input "basekt" at bounding box center [233, 101] width 218 height 18
type input "\"
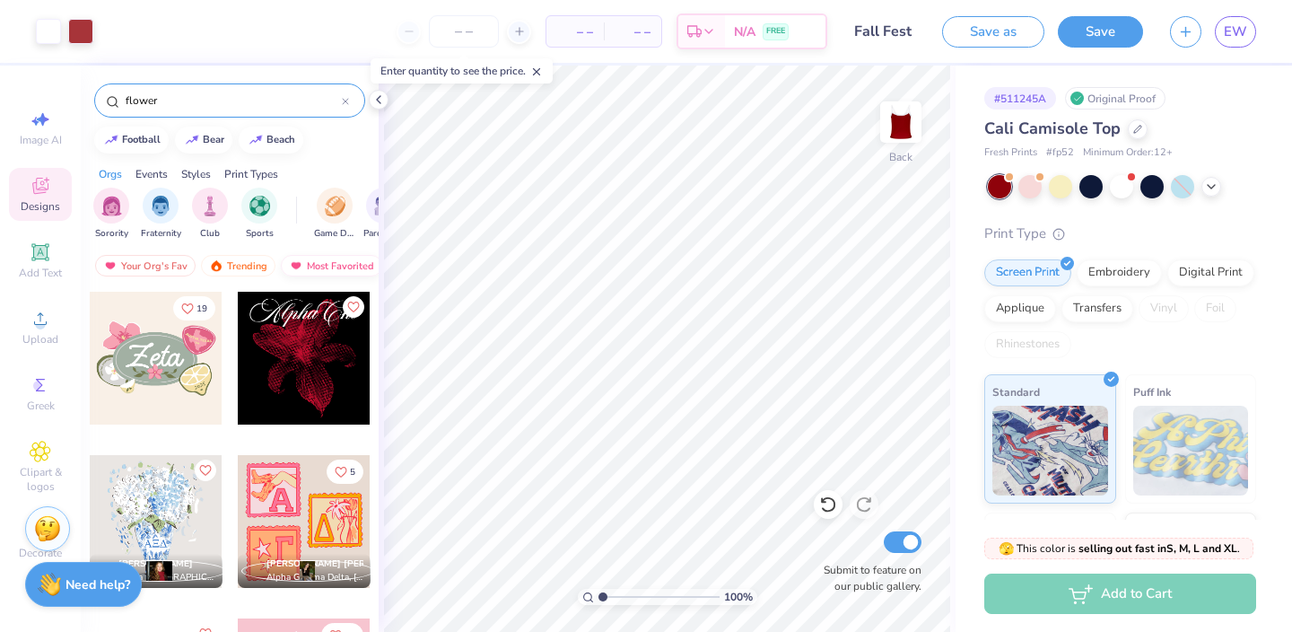
click at [327, 267] on div "Most Favorited" at bounding box center [331, 266] width 101 height 22
click at [336, 256] on div "Most Favorited" at bounding box center [331, 266] width 101 height 22
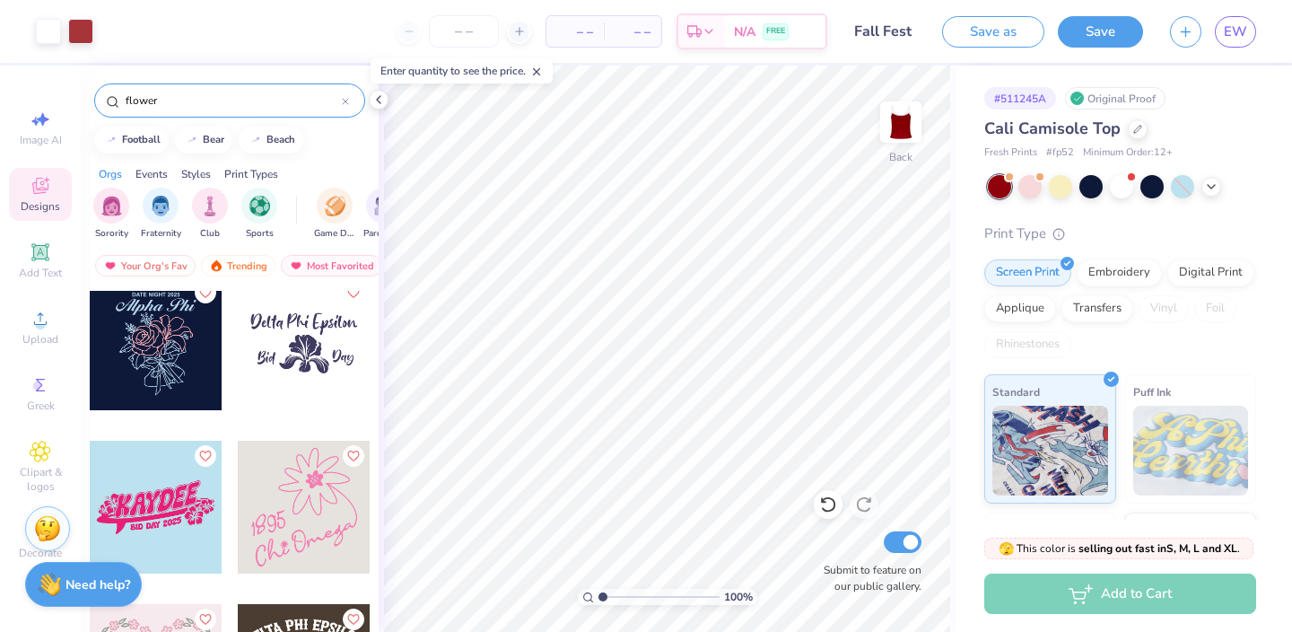
scroll to position [1154, 0]
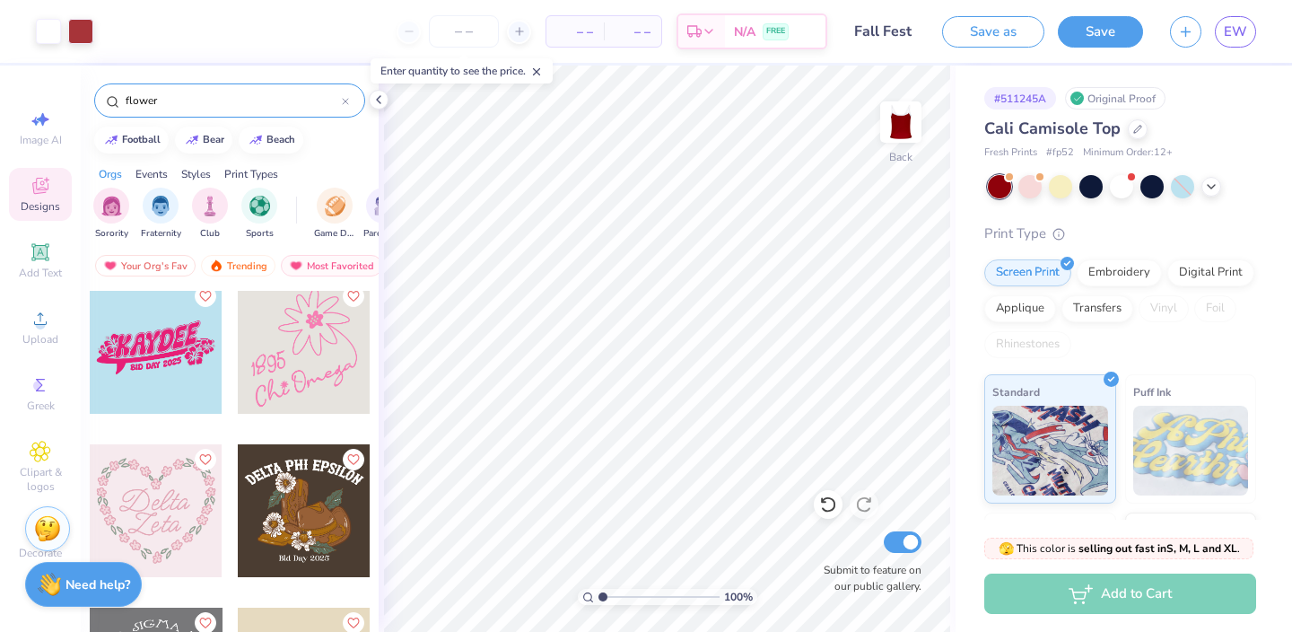
click at [186, 104] on input "flower" at bounding box center [233, 101] width 218 height 18
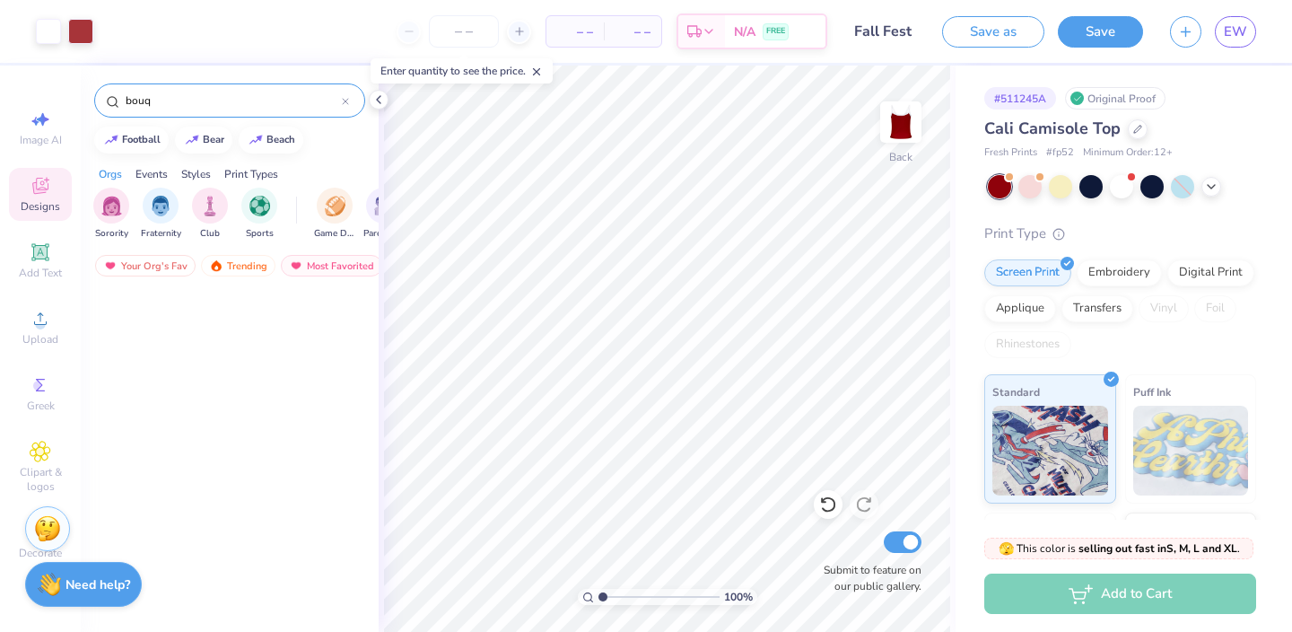
scroll to position [0, 0]
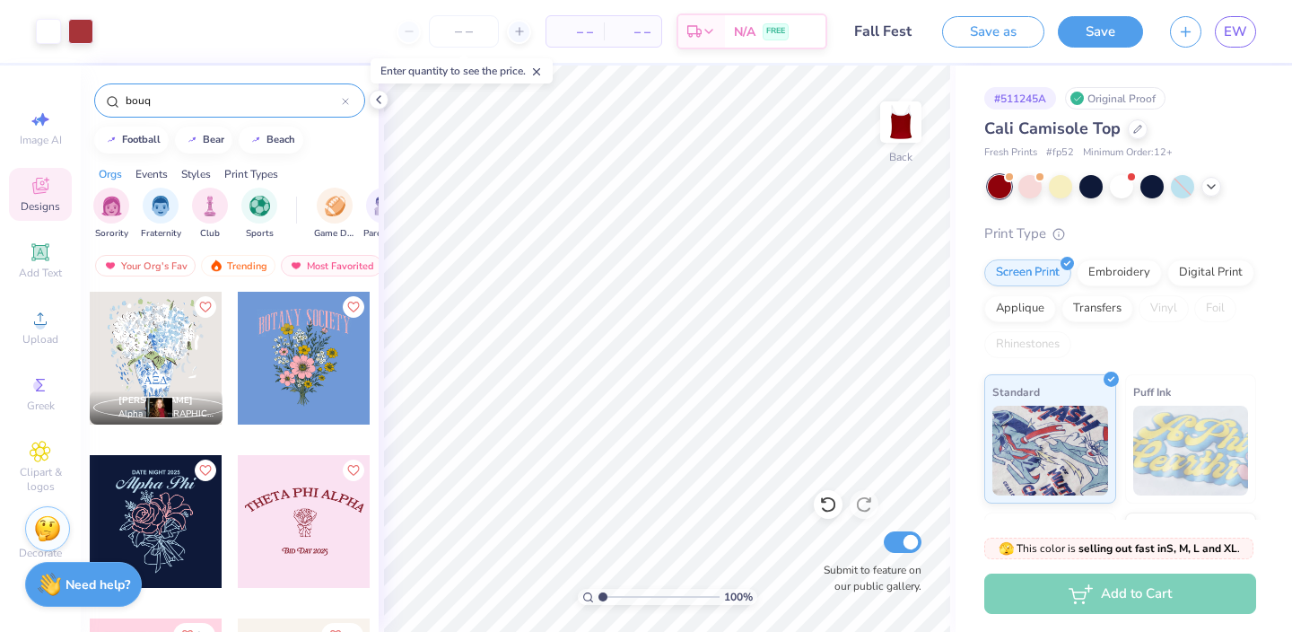
type input "bouq"
click at [320, 534] on div at bounding box center [304, 521] width 133 height 133
type input "5.49"
click at [45, 25] on div at bounding box center [48, 29] width 25 height 25
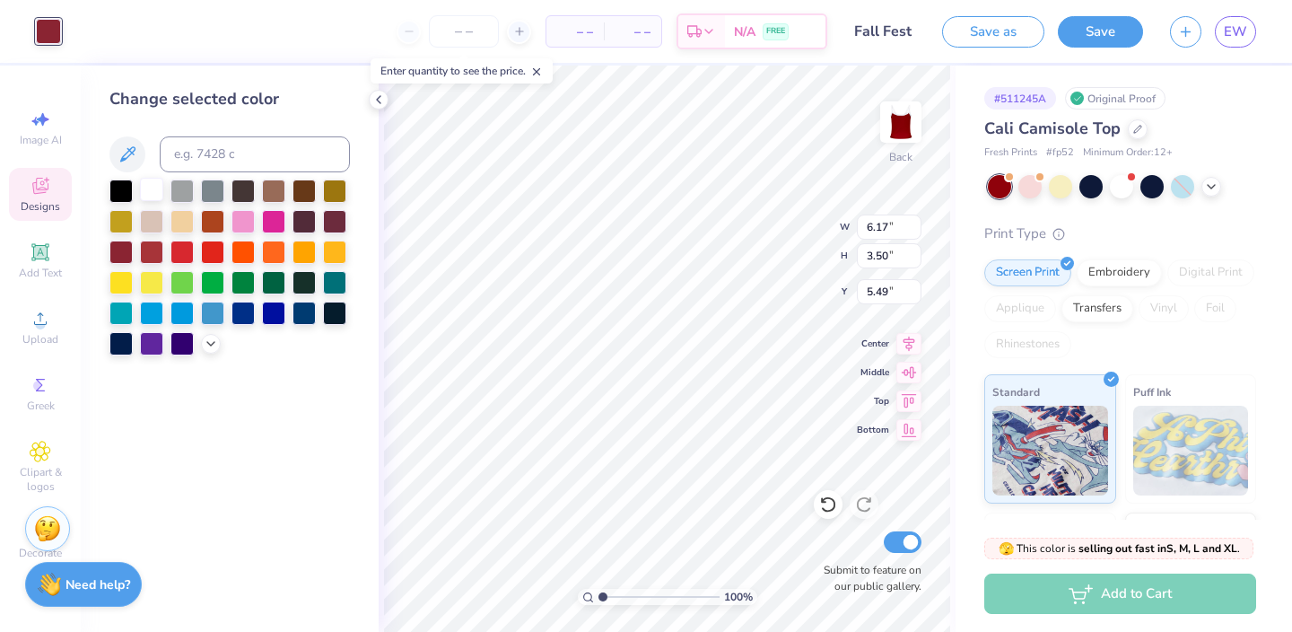
click at [151, 186] on div at bounding box center [151, 189] width 23 height 23
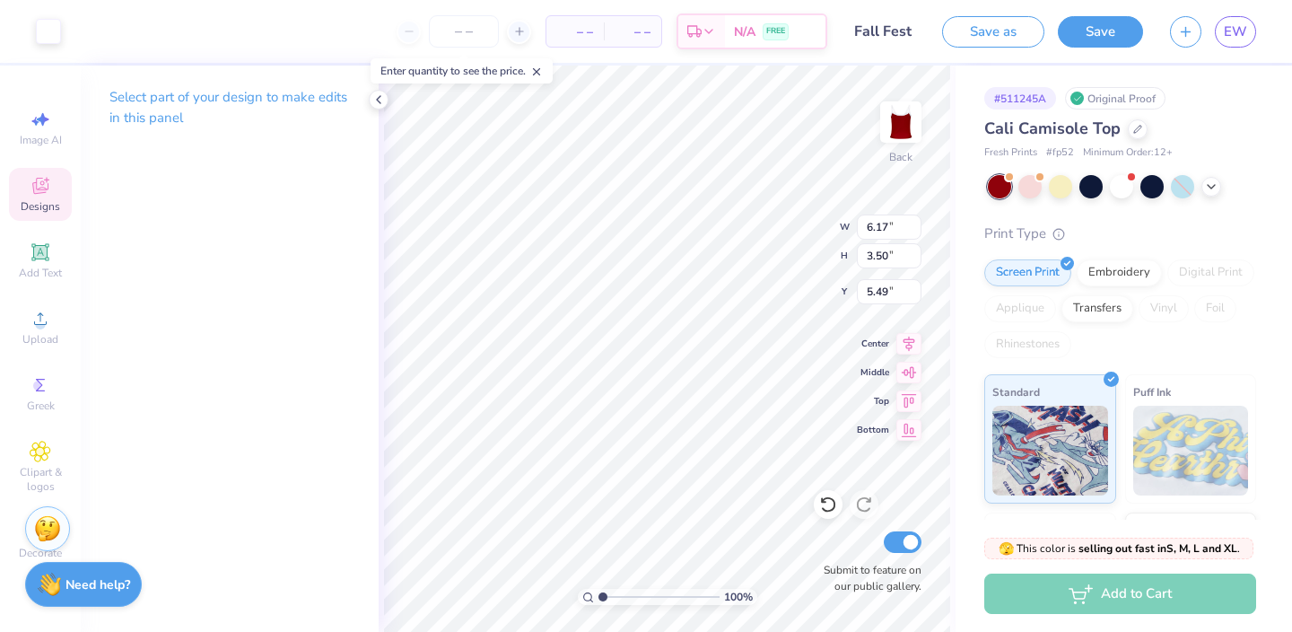
type input "1.29"
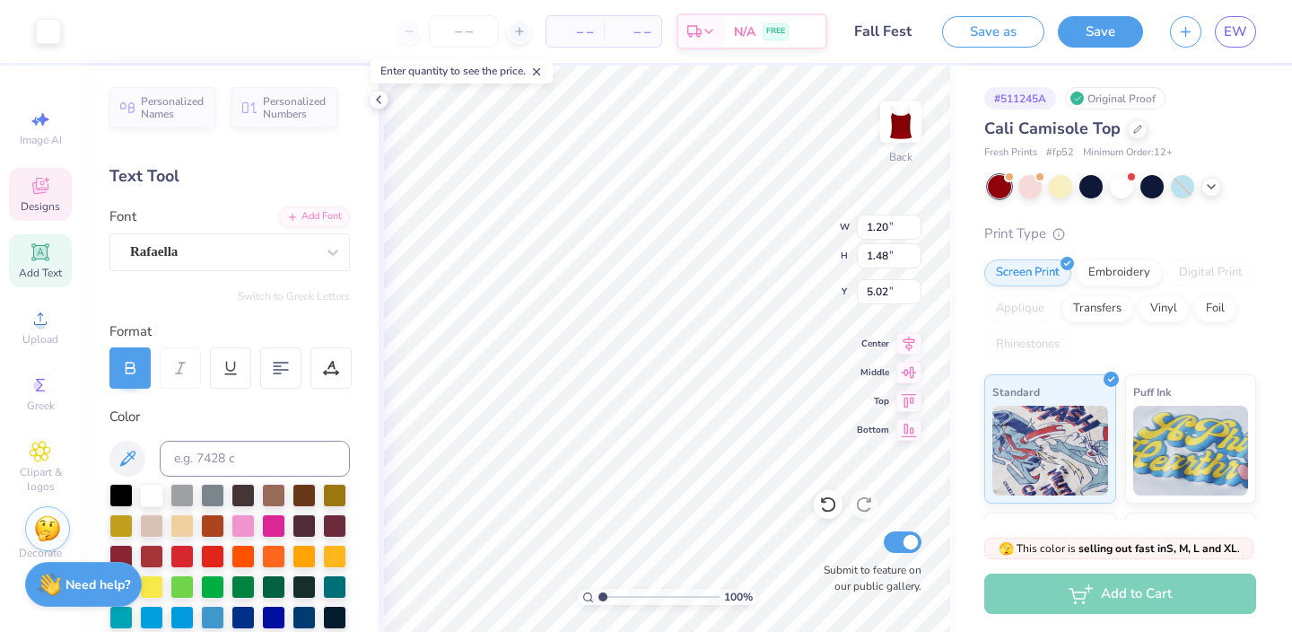
type input "5.02"
type input "1.27"
type input "1.56"
type input "4.97"
type input "1.11"
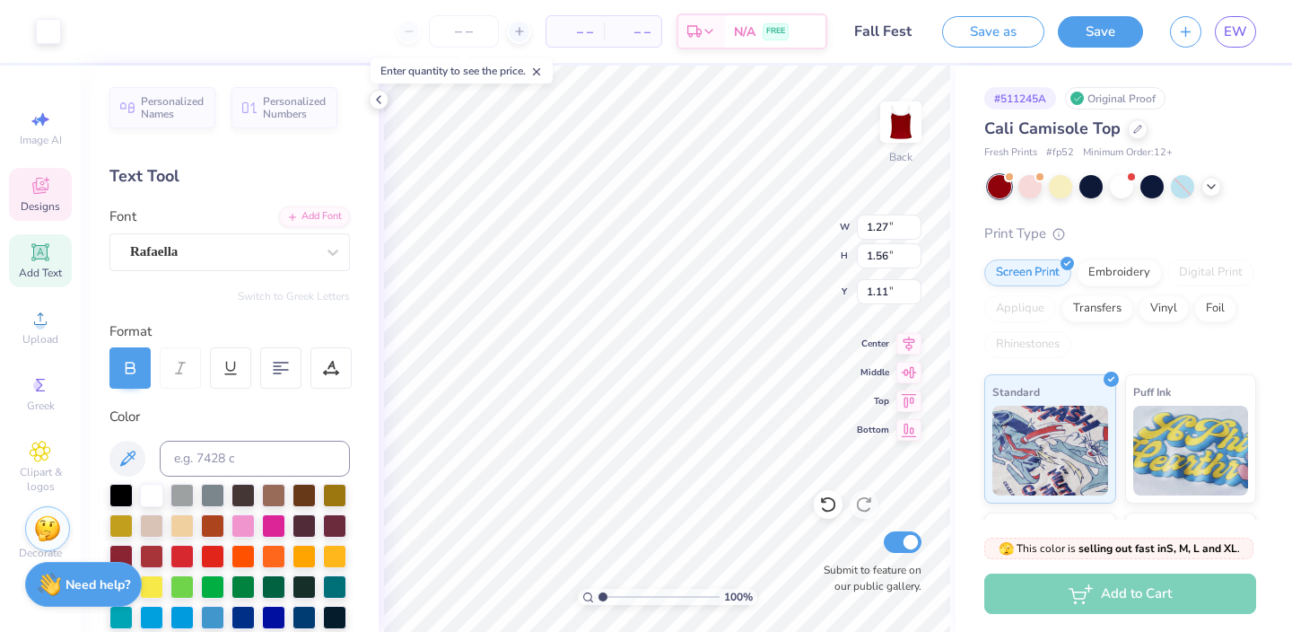
type input "1.05"
type input "1.29"
type input "1.32"
type input "2.09"
type input "1.71"
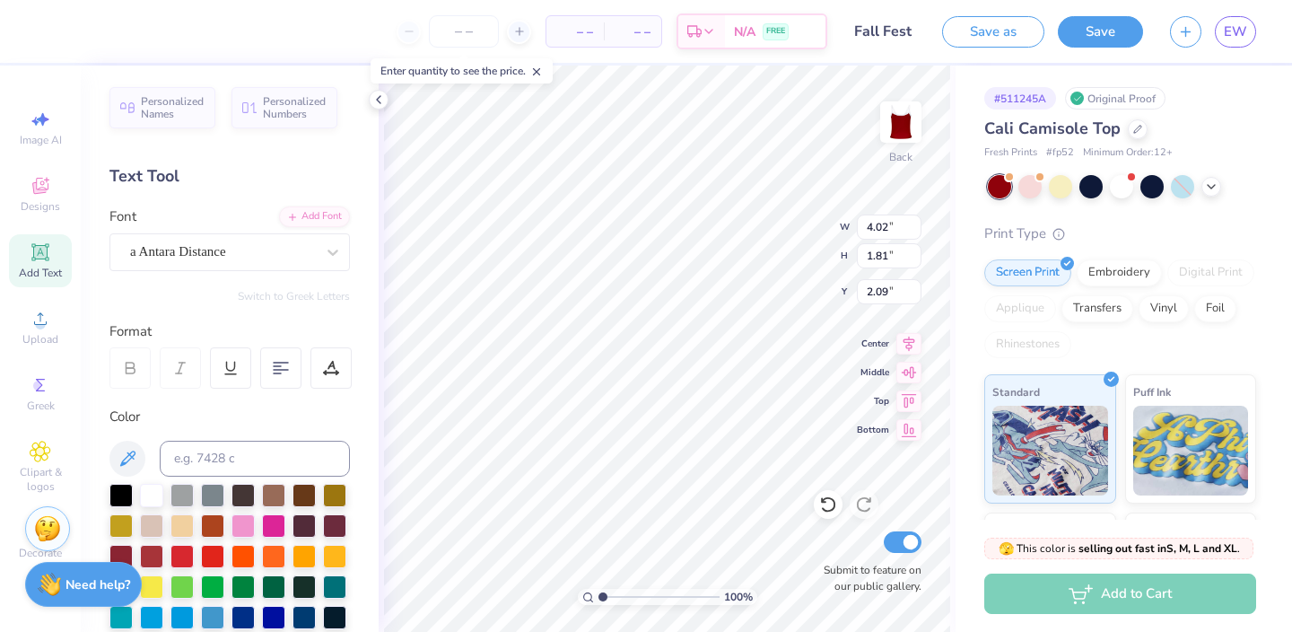
type input "4.18"
type input "1.89"
type input "2.02"
type input "2.06"
click at [59, 201] on span "Designs" at bounding box center [40, 206] width 39 height 14
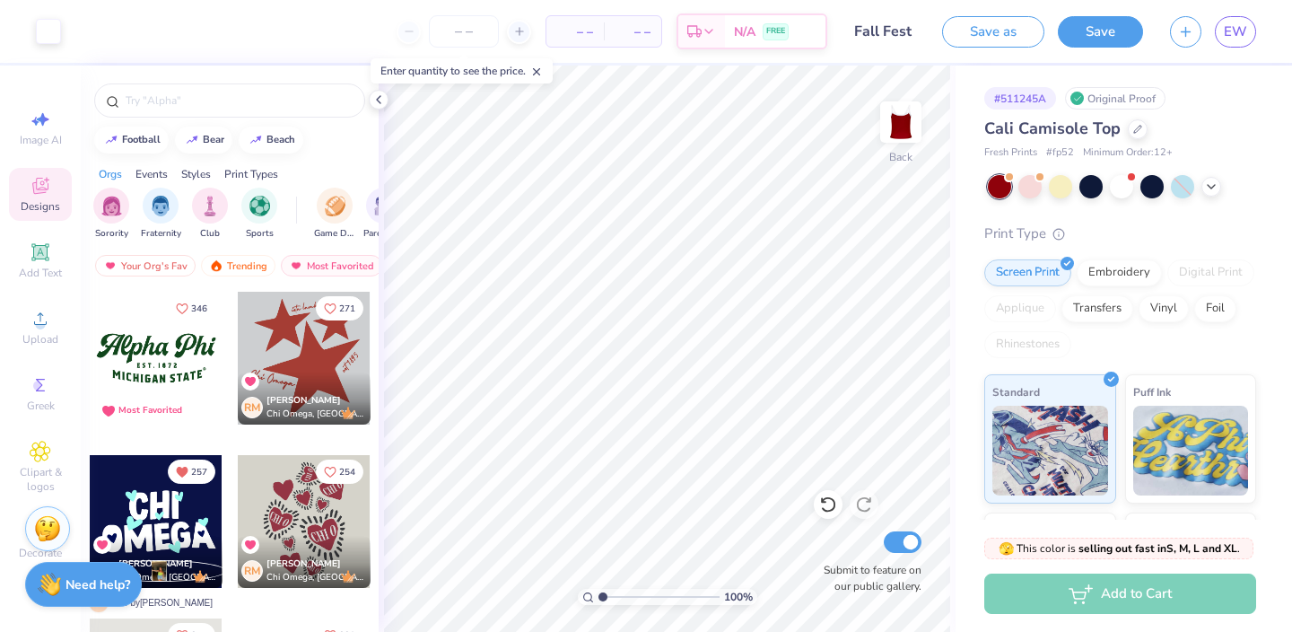
scroll to position [29, 0]
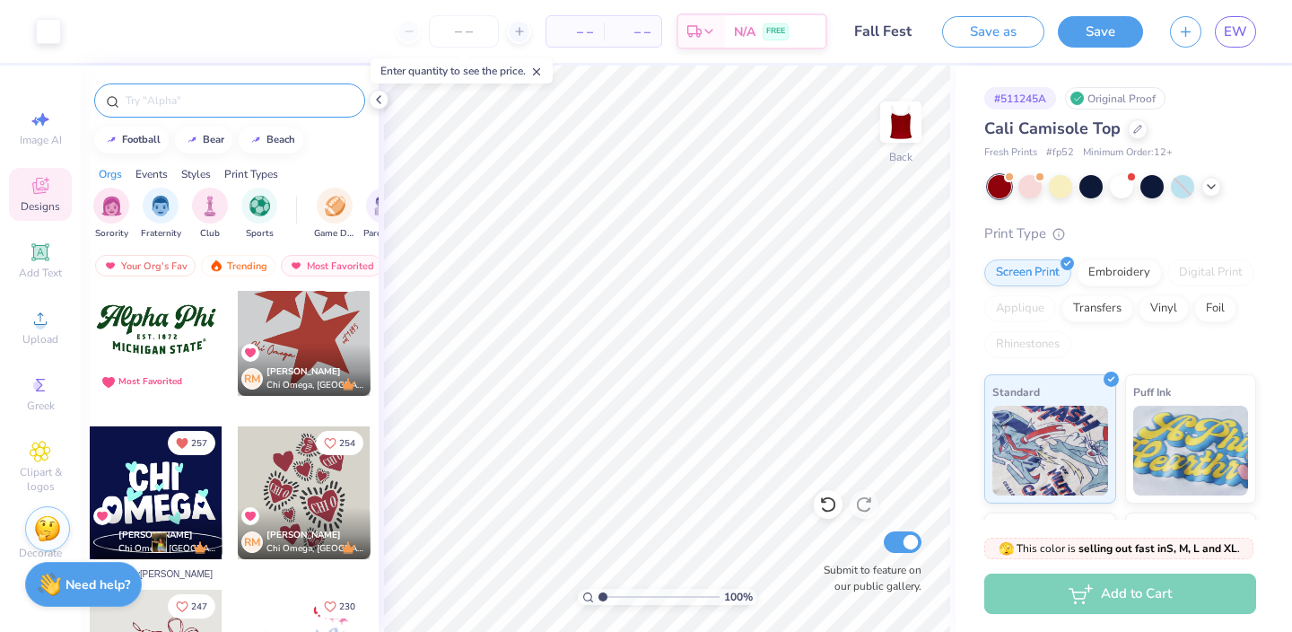
click at [207, 102] on input "text" at bounding box center [239, 101] width 230 height 18
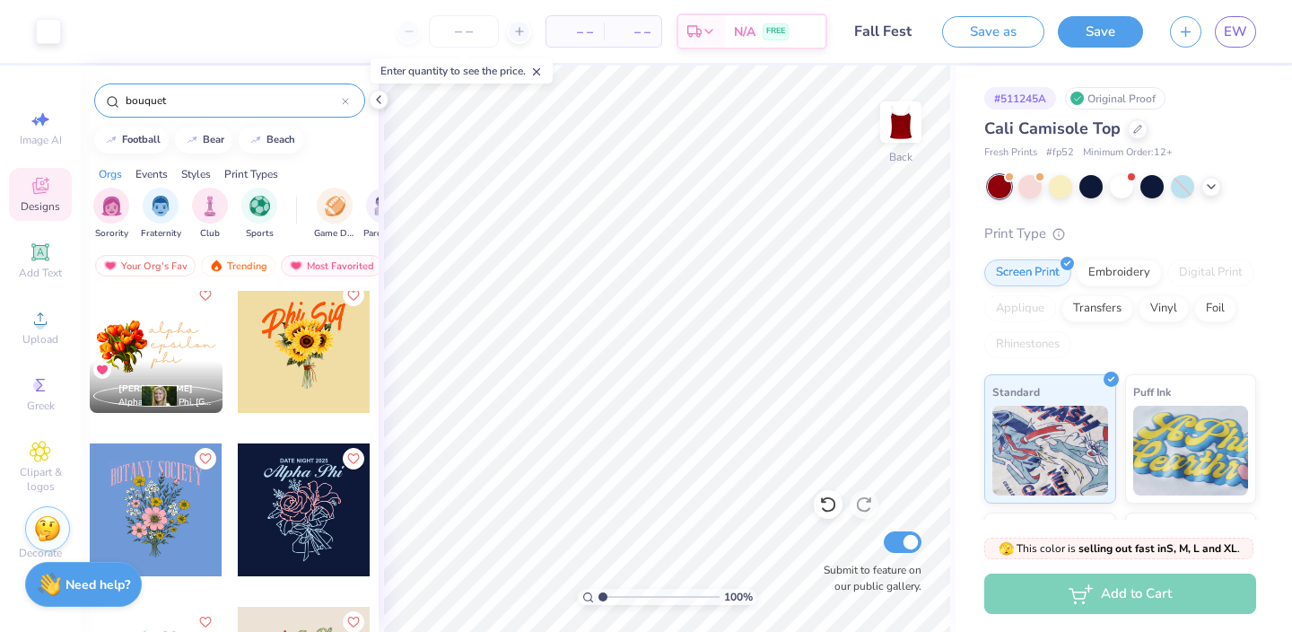
scroll to position [2859, 0]
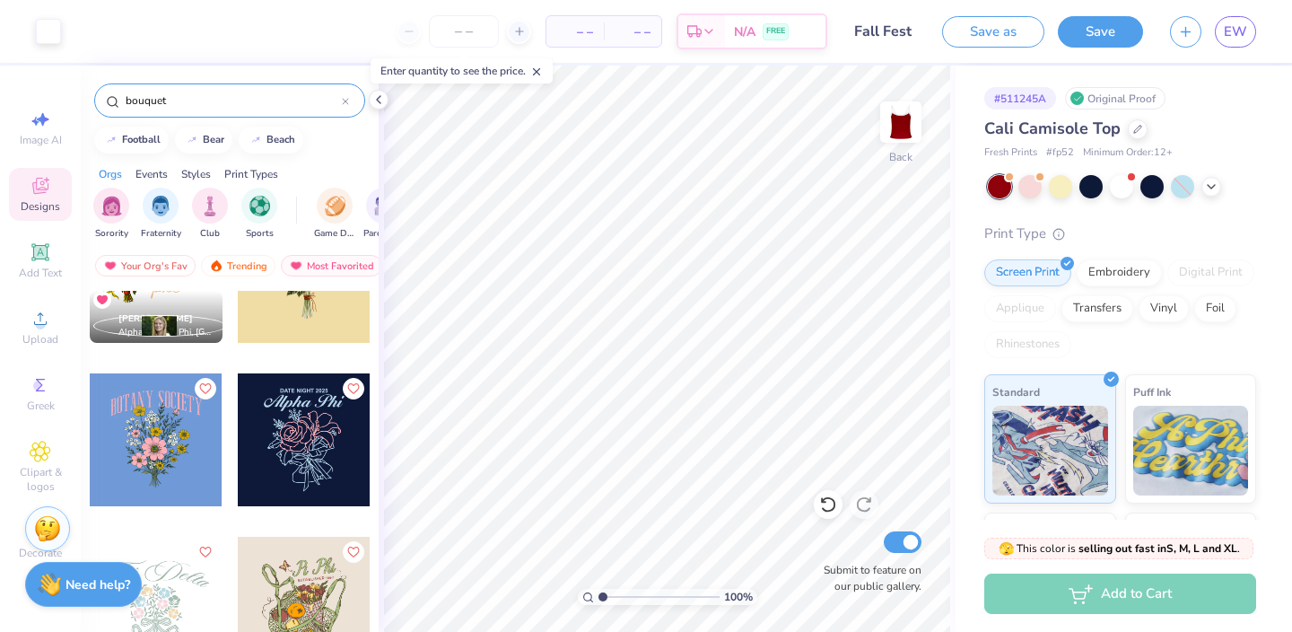
type input "bouquet"
click at [376, 98] on icon at bounding box center [379, 99] width 14 height 14
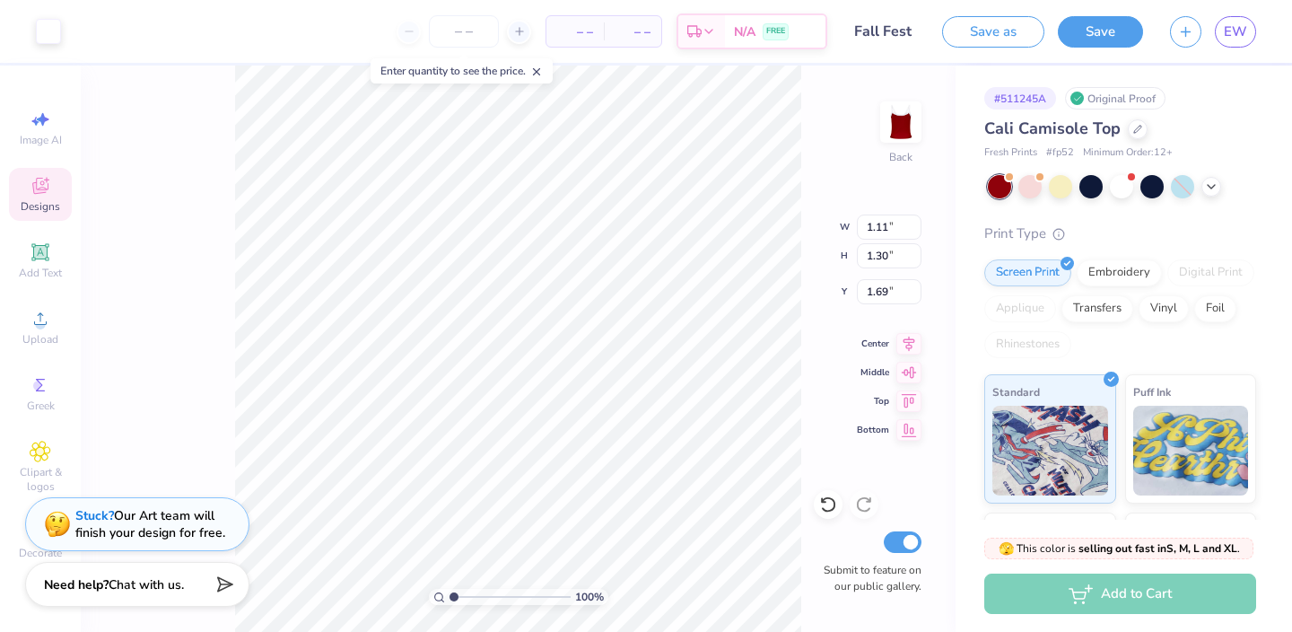
type input "1.11"
type input "1.30"
type input "1.69"
type input "1.00"
type input "1.22"
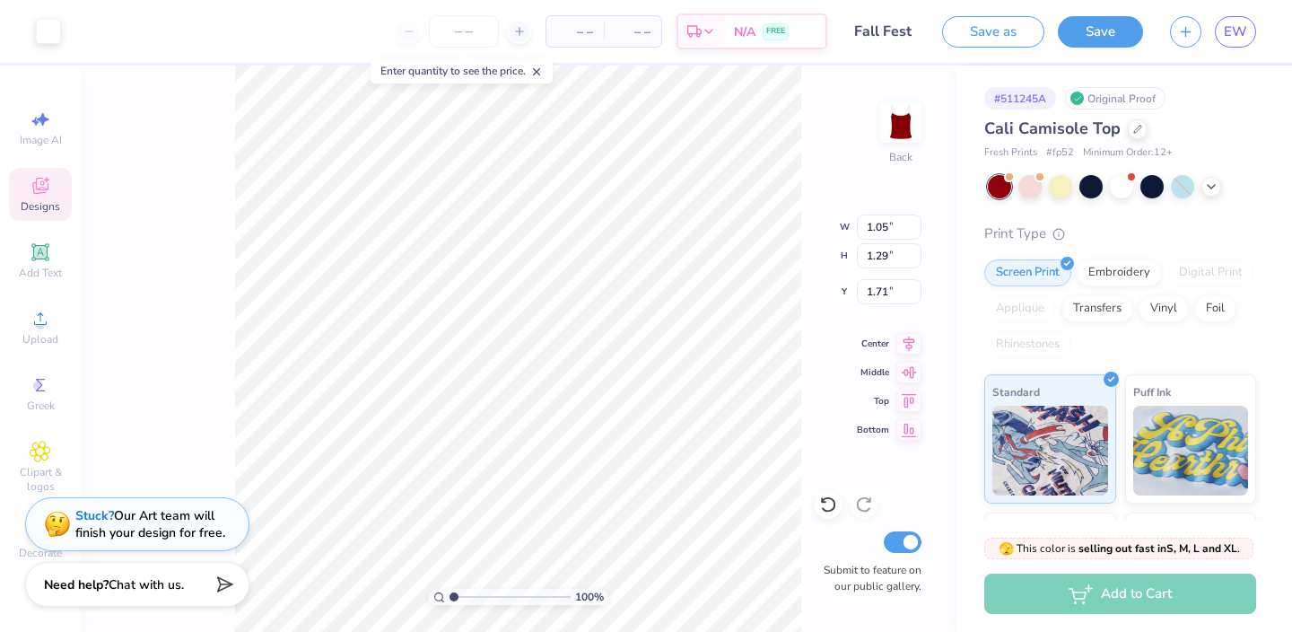
type input "1.75"
click at [1217, 182] on icon at bounding box center [1211, 185] width 14 height 14
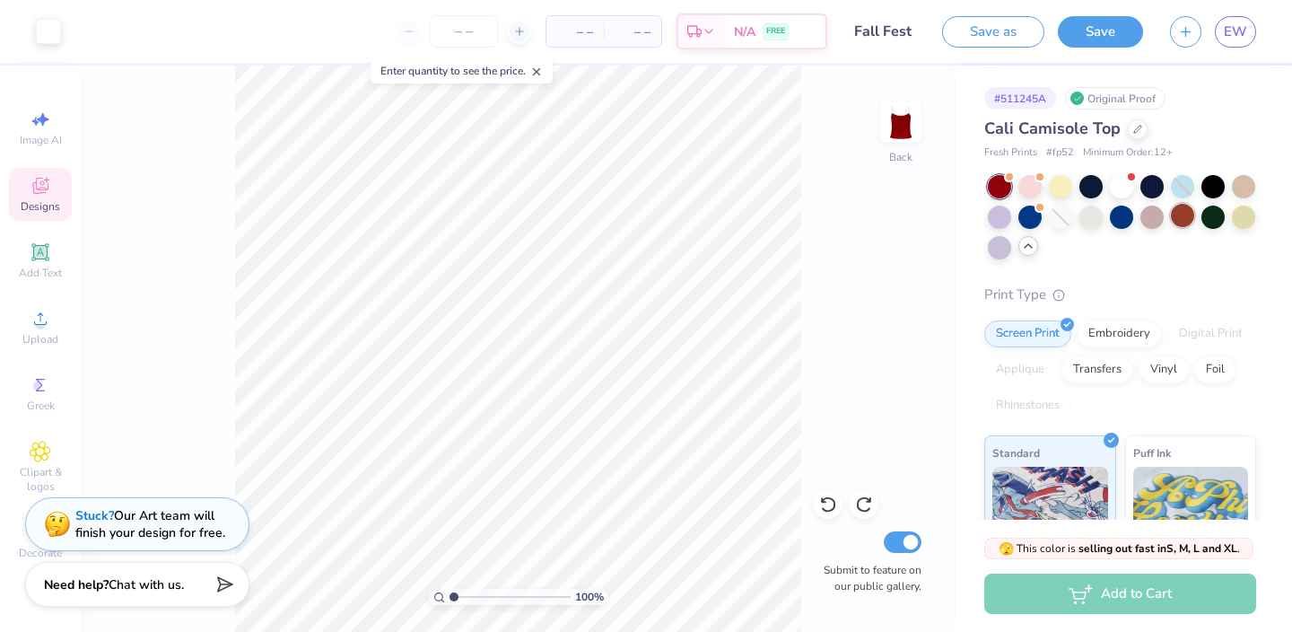
click at [1177, 215] on div at bounding box center [1182, 215] width 23 height 23
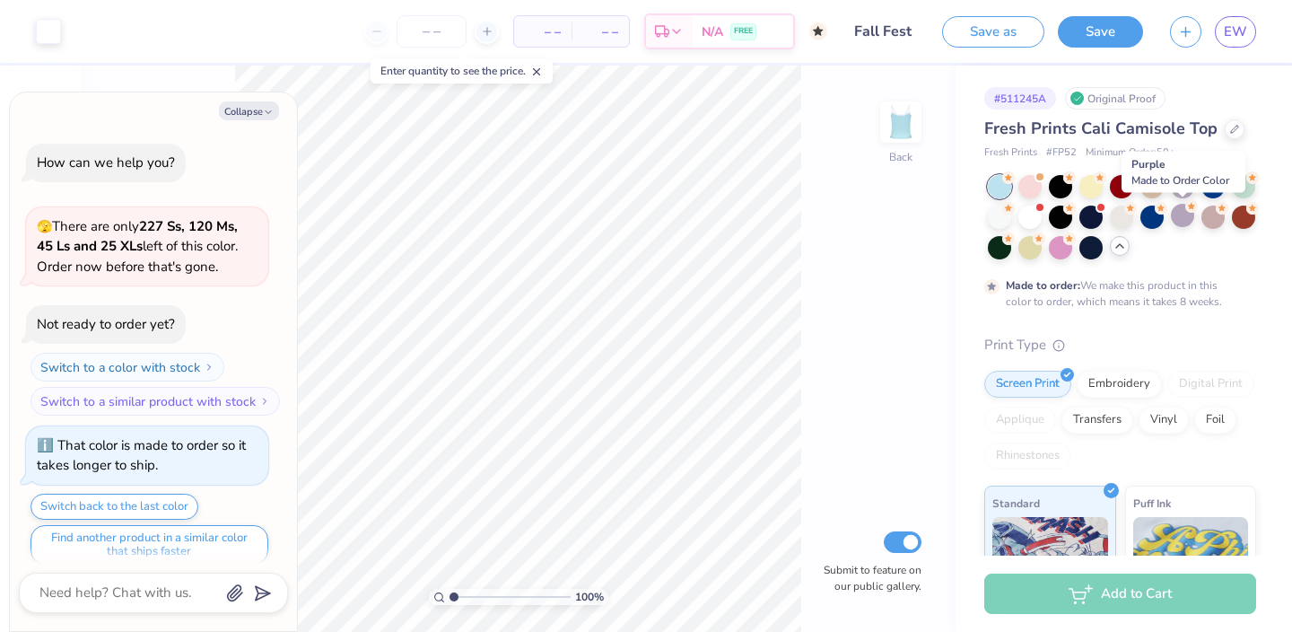
scroll to position [14, 0]
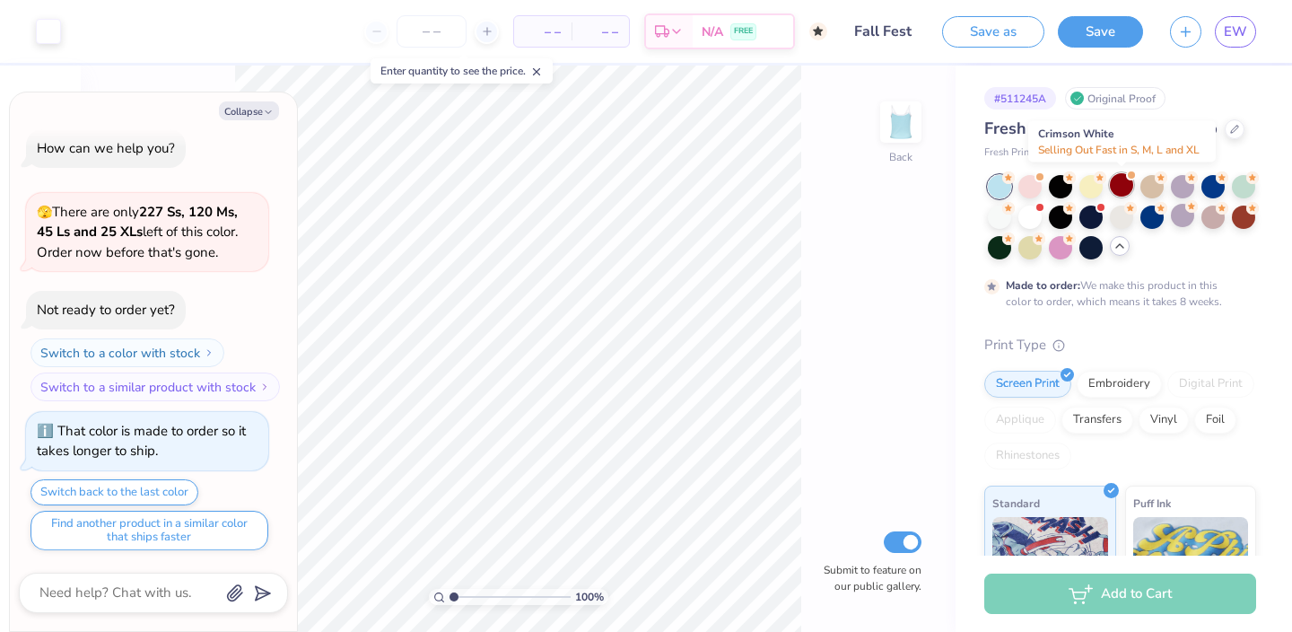
click at [1120, 188] on div at bounding box center [1121, 184] width 23 height 23
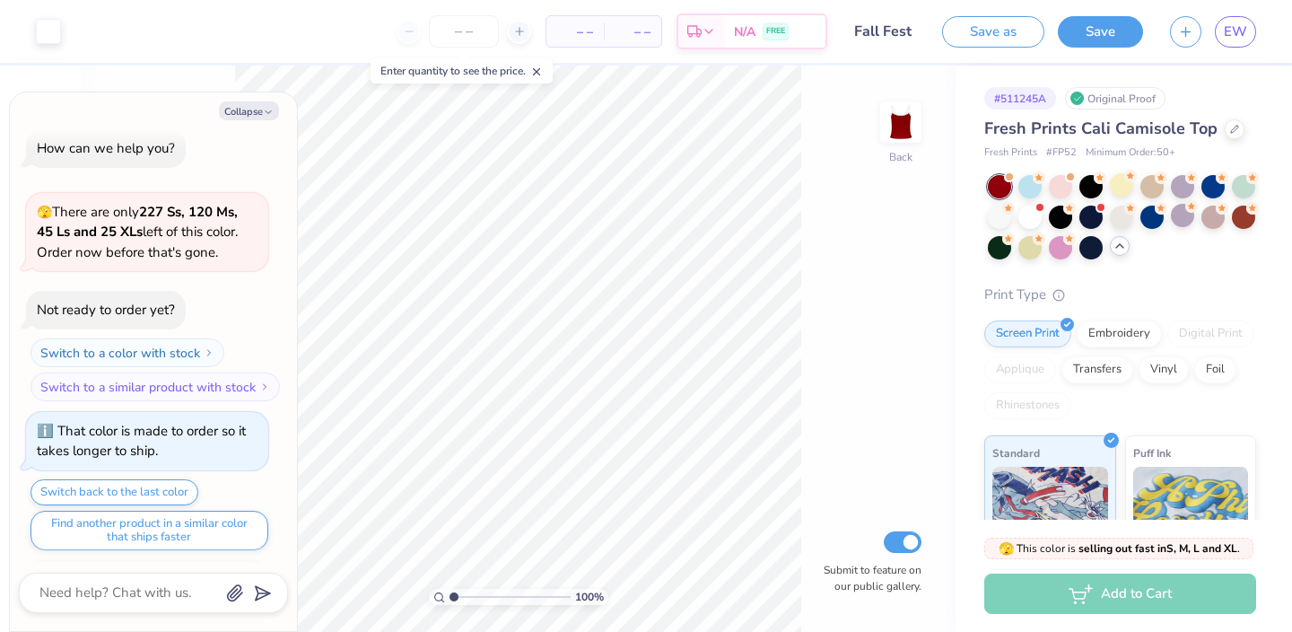
scroll to position [337, 0]
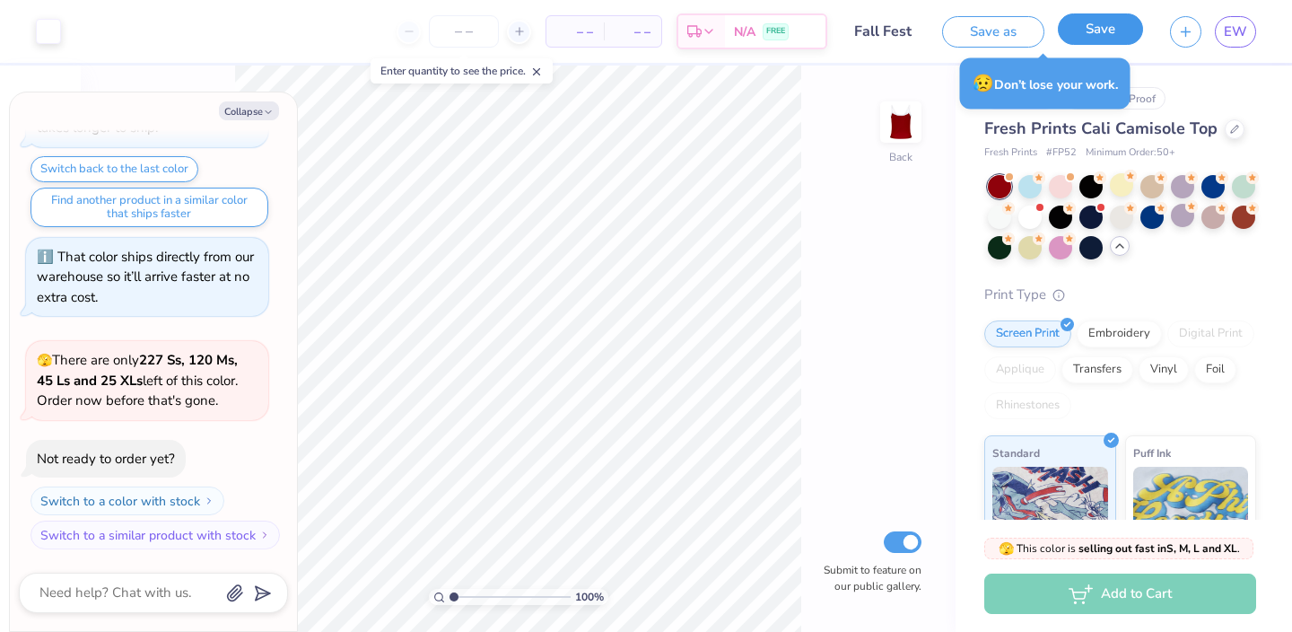
click at [1106, 29] on button "Save" at bounding box center [1100, 28] width 85 height 31
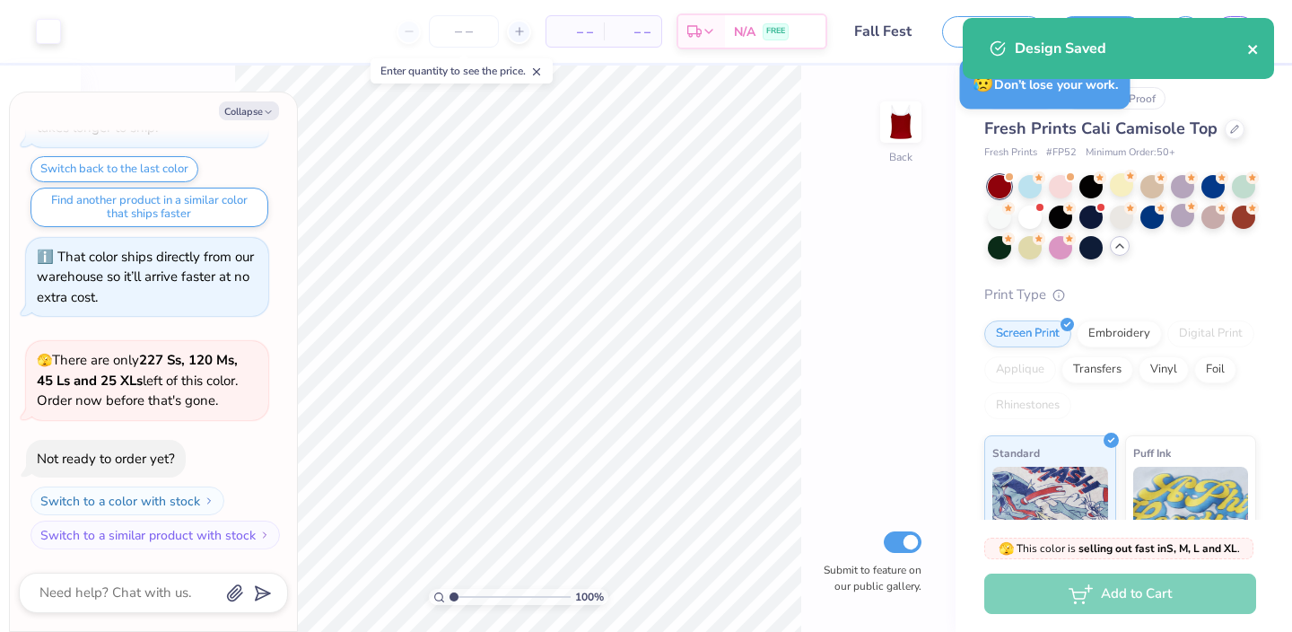
click at [1256, 51] on icon "close" at bounding box center [1252, 49] width 9 height 9
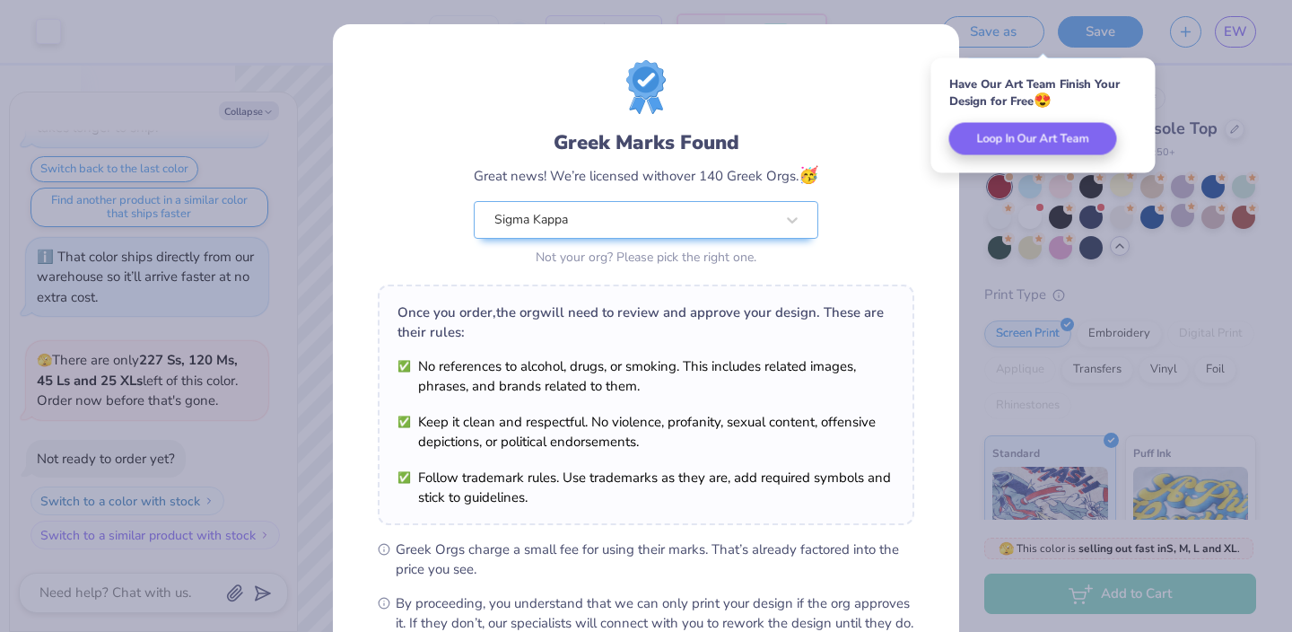
scroll to position [208, 0]
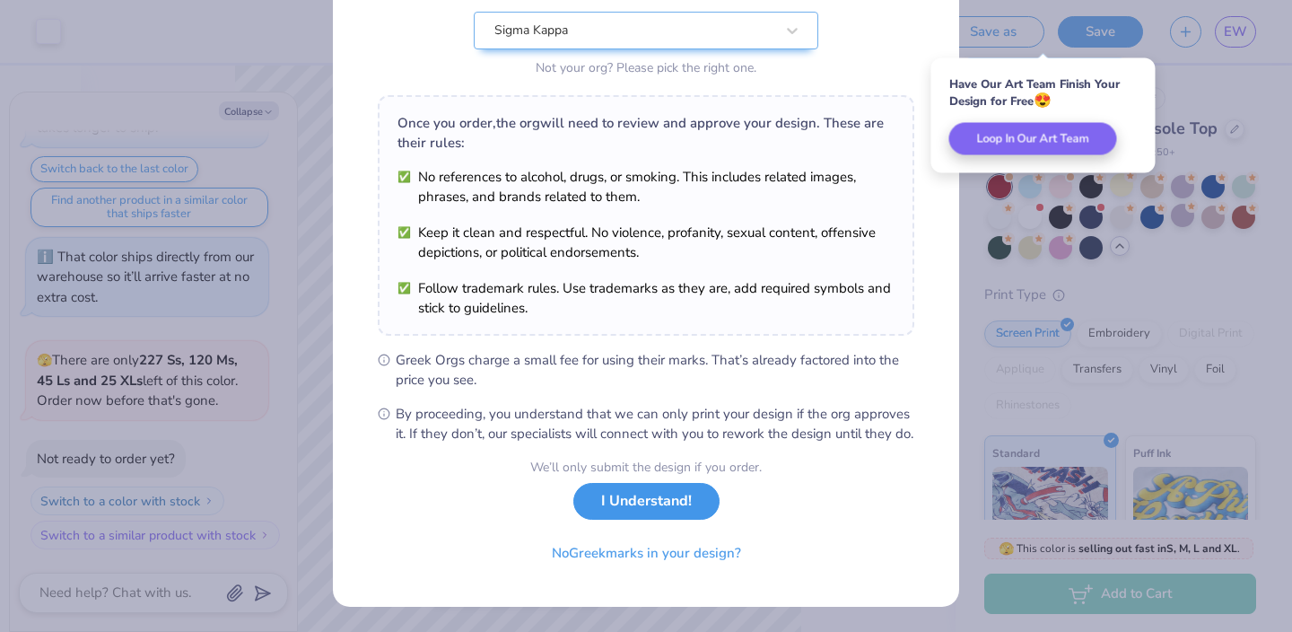
click at [644, 515] on button "I Understand!" at bounding box center [647, 501] width 146 height 37
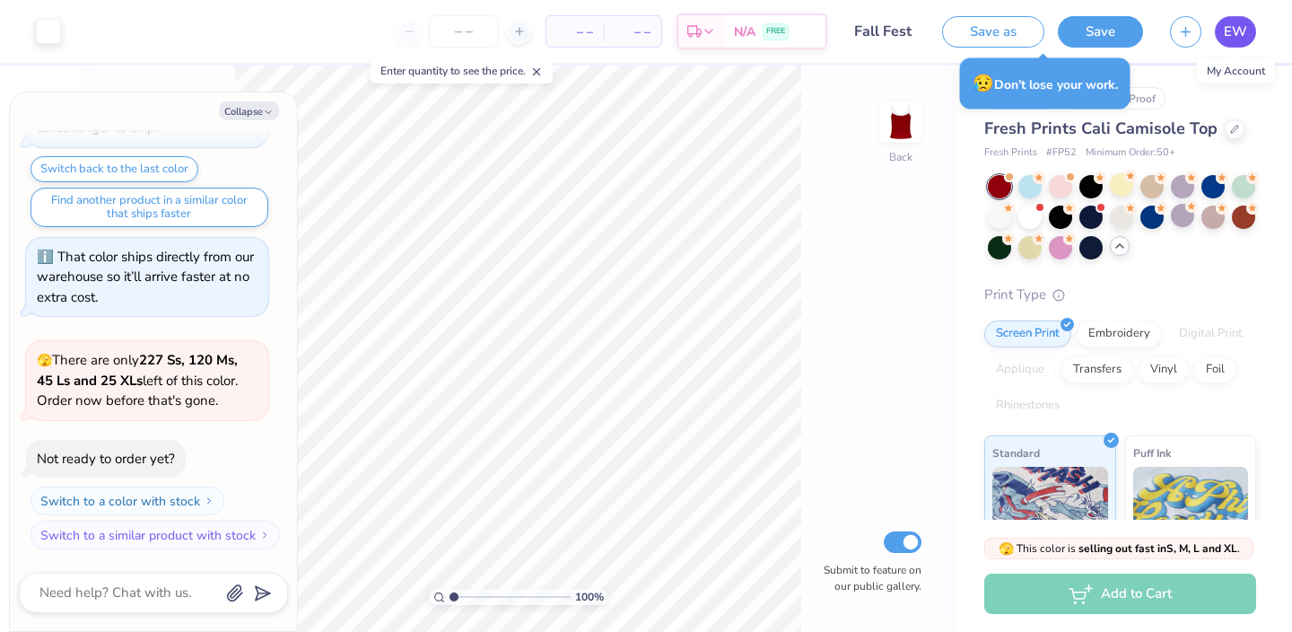
click at [1232, 33] on span "EW" at bounding box center [1235, 32] width 23 height 21
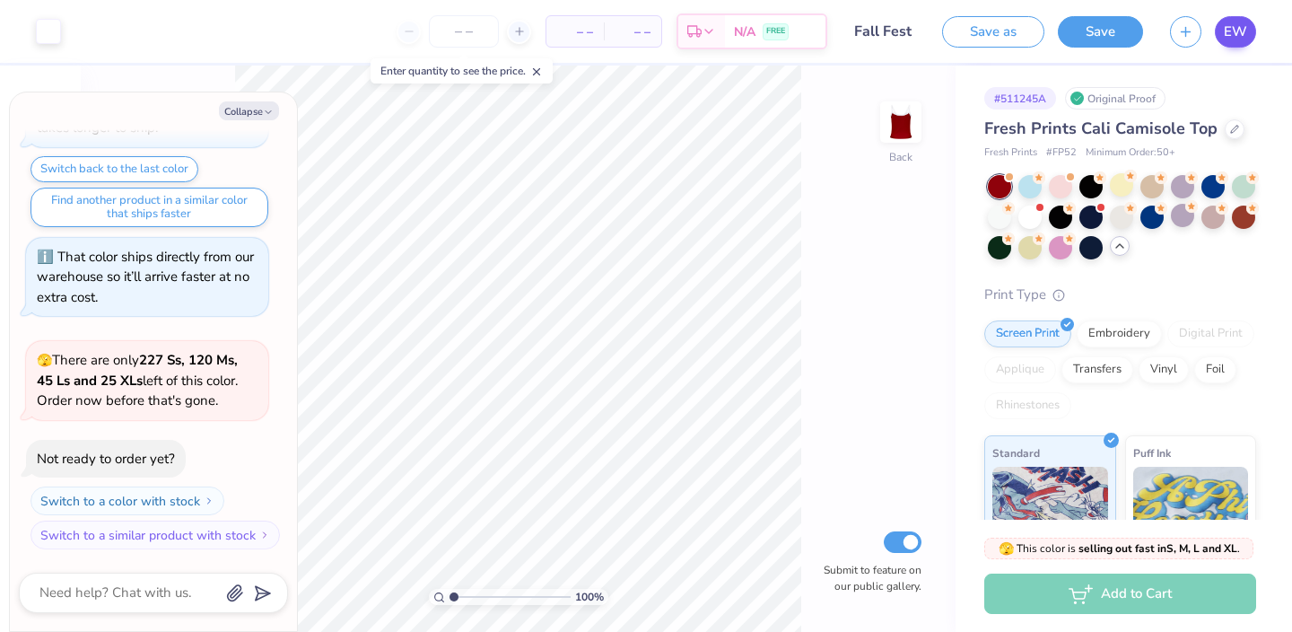
type textarea "x"
